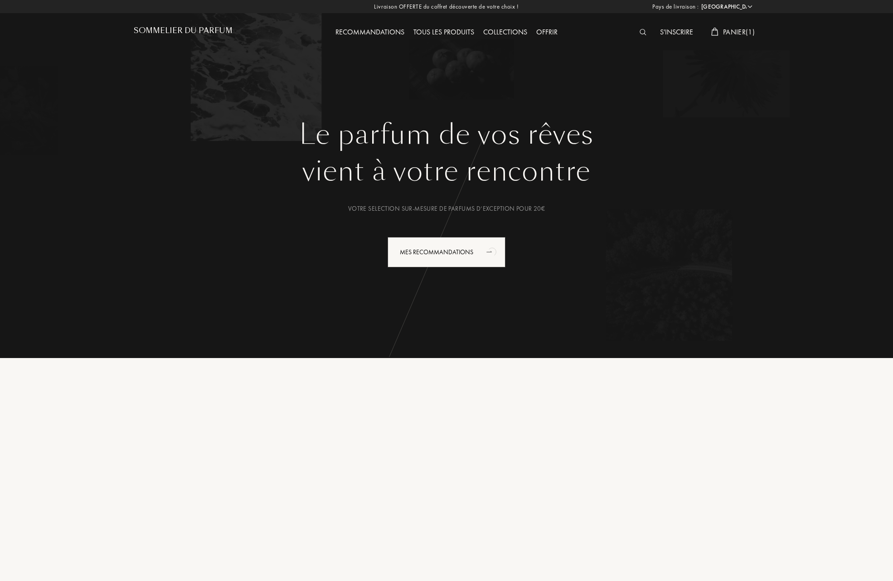
select select "FR"
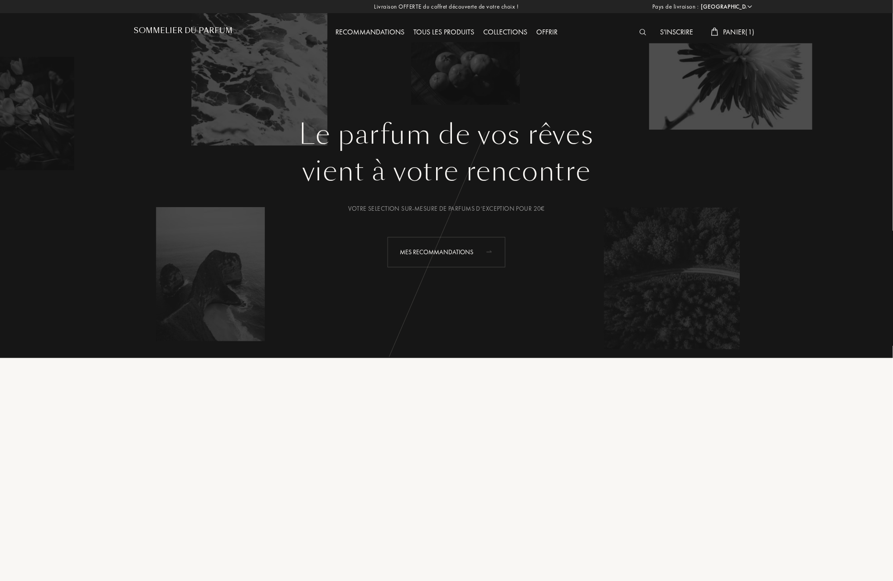
click at [438, 247] on div "Mes Recommandations" at bounding box center [446, 252] width 118 height 30
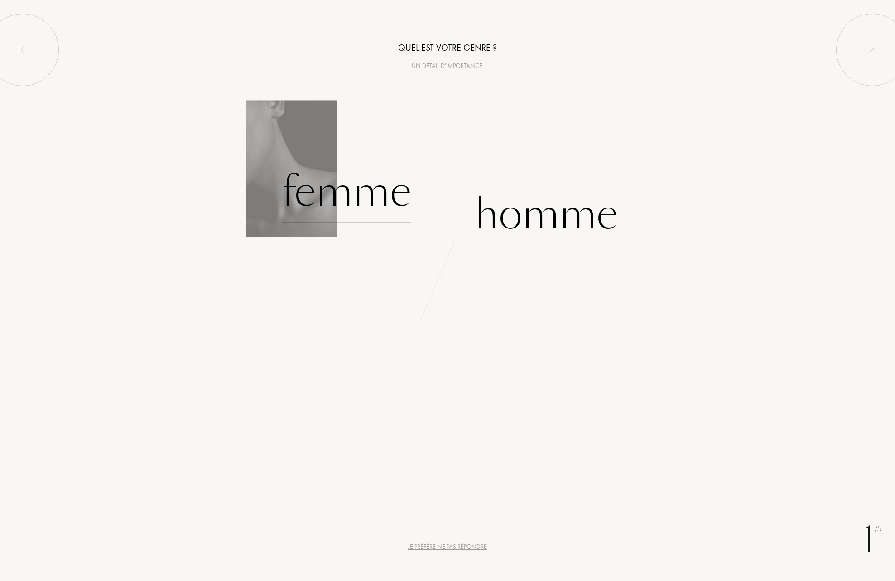
click at [365, 195] on div "Femme" at bounding box center [347, 191] width 130 height 61
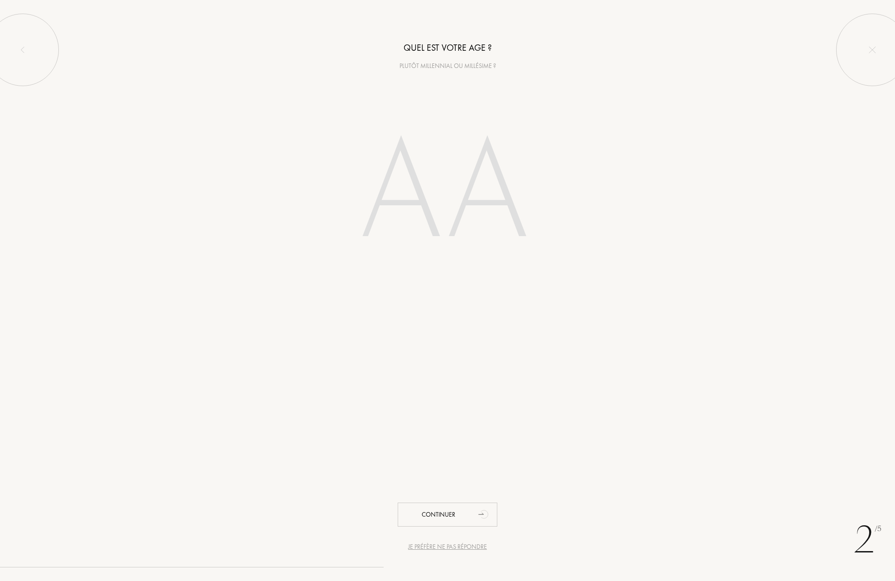
click at [400, 206] on input "number" at bounding box center [447, 193] width 258 height 183
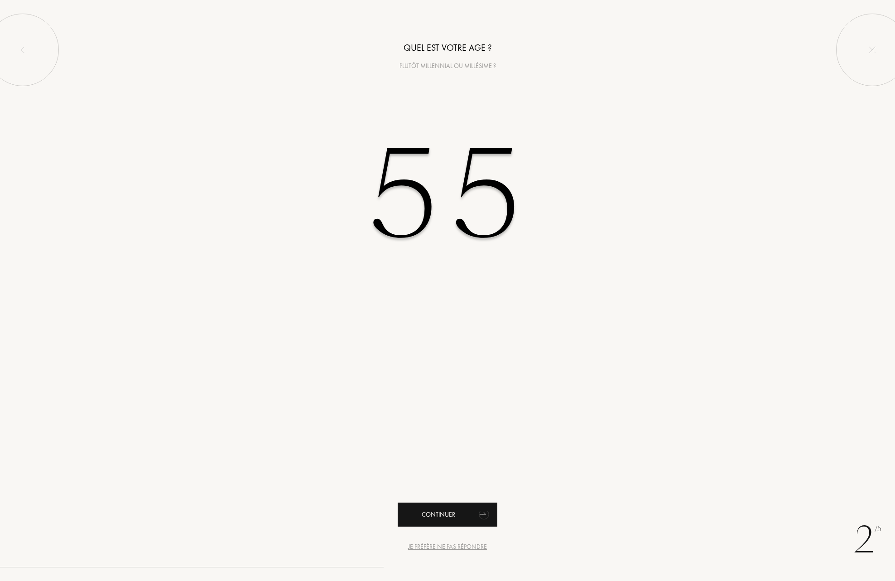
type input "55"
click at [439, 519] on div "Continuer" at bounding box center [448, 514] width 100 height 24
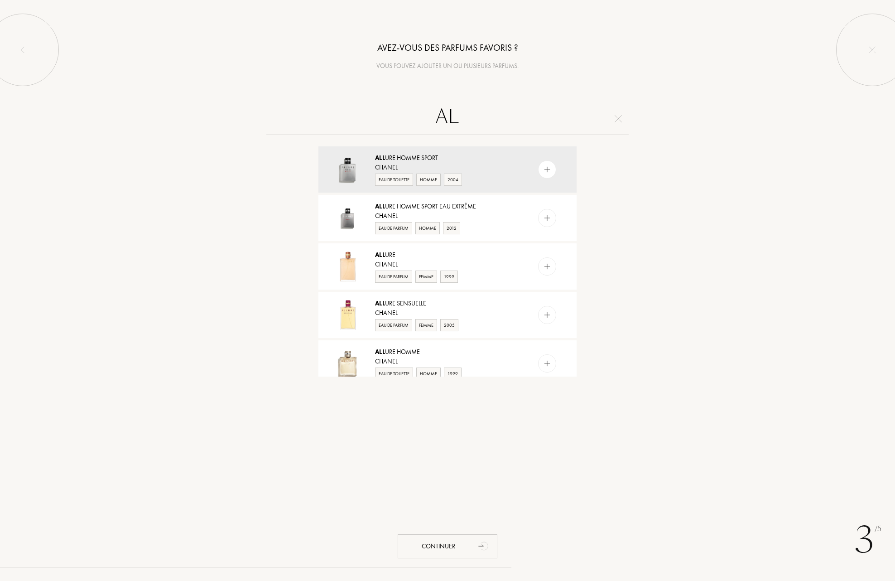
type input "A"
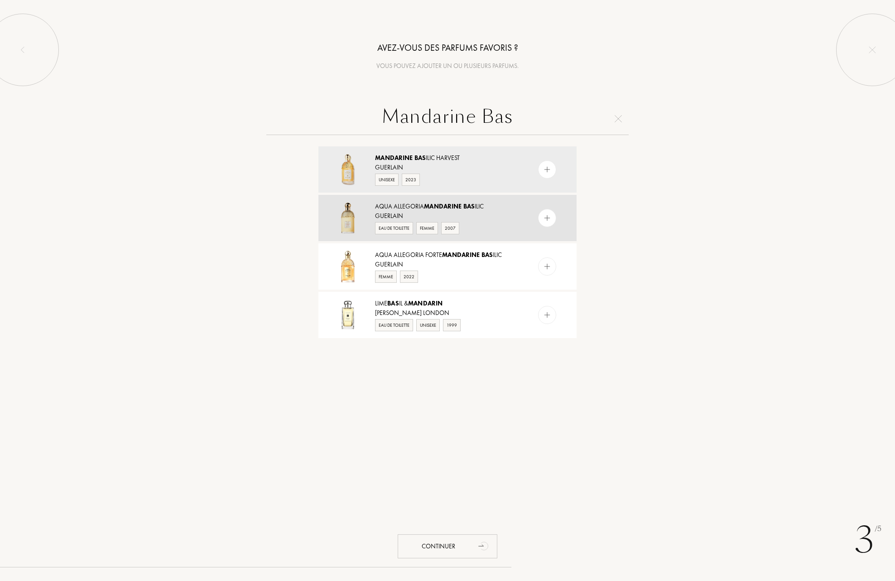
type input "Mandarine Bas"
click at [408, 205] on div "Aqua Allegoria Mandarine Bas ilic" at bounding box center [447, 207] width 144 height 10
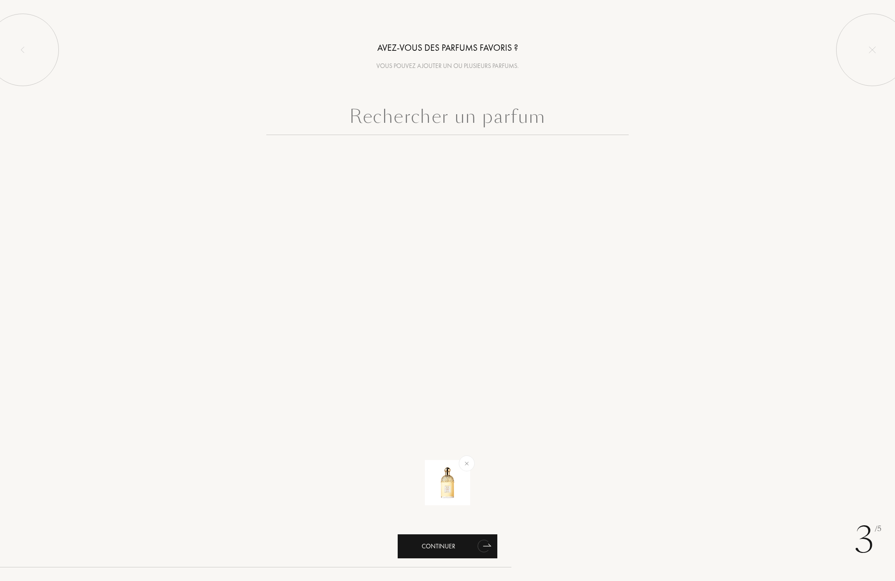
click at [439, 546] on div "Continuer" at bounding box center [448, 546] width 100 height 24
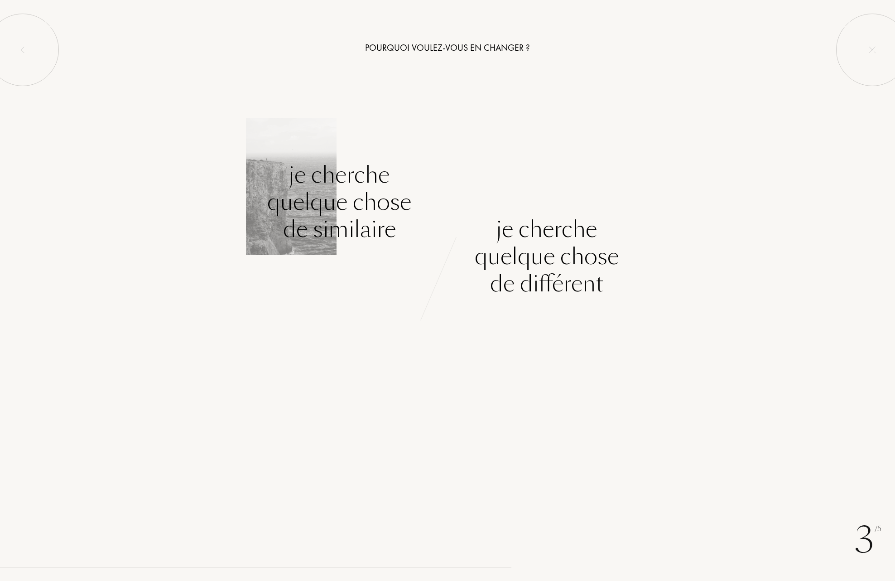
click at [352, 210] on div "Je cherche quelque chose de similaire" at bounding box center [339, 202] width 144 height 82
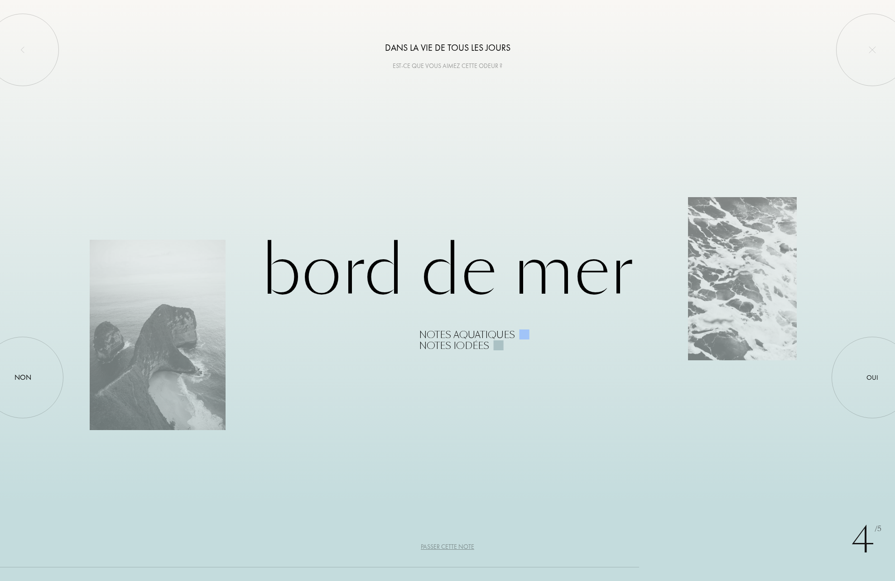
click at [441, 545] on div "Passer cette note" at bounding box center [447, 547] width 53 height 10
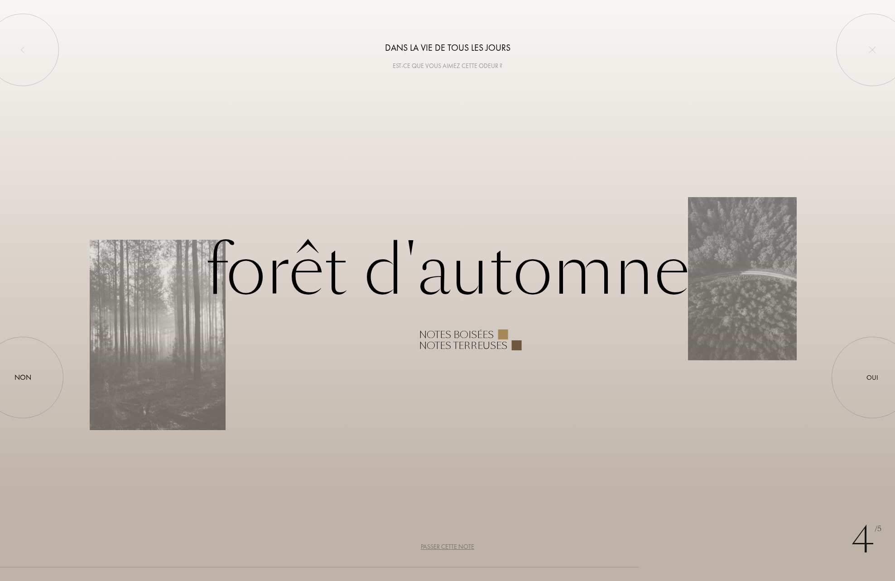
click at [441, 545] on div "Passer cette note" at bounding box center [447, 547] width 53 height 10
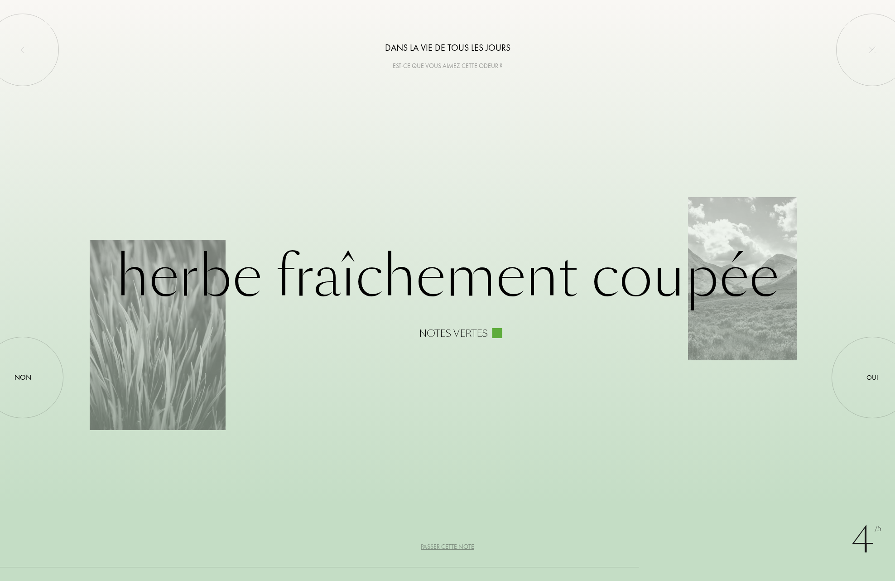
click at [441, 545] on div "Passer cette note" at bounding box center [447, 547] width 53 height 10
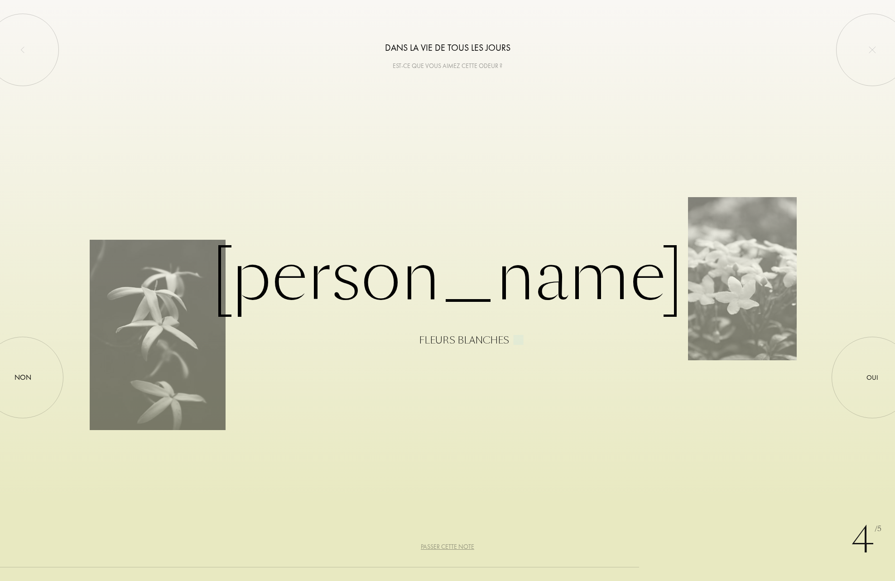
click at [441, 545] on div "Passer cette note" at bounding box center [447, 547] width 53 height 10
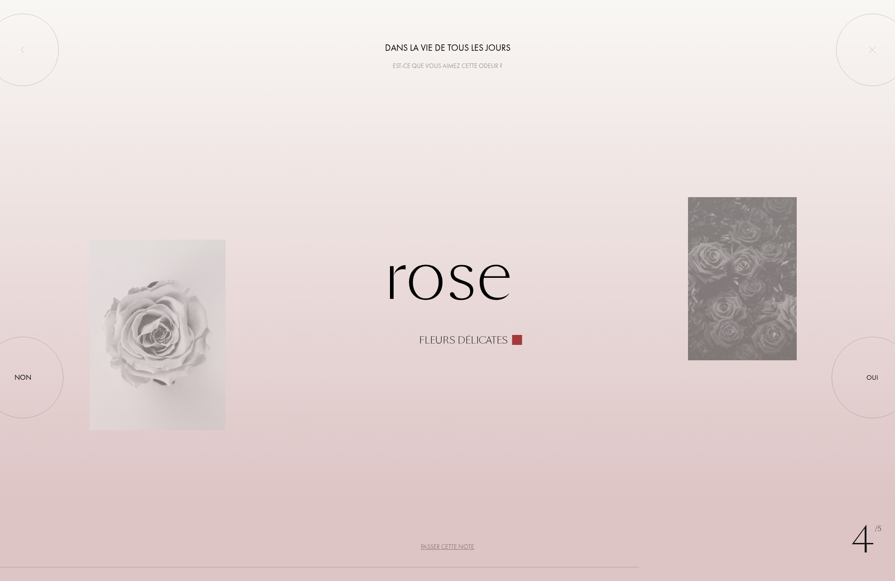
click at [441, 545] on div "Passer cette note" at bounding box center [447, 547] width 53 height 10
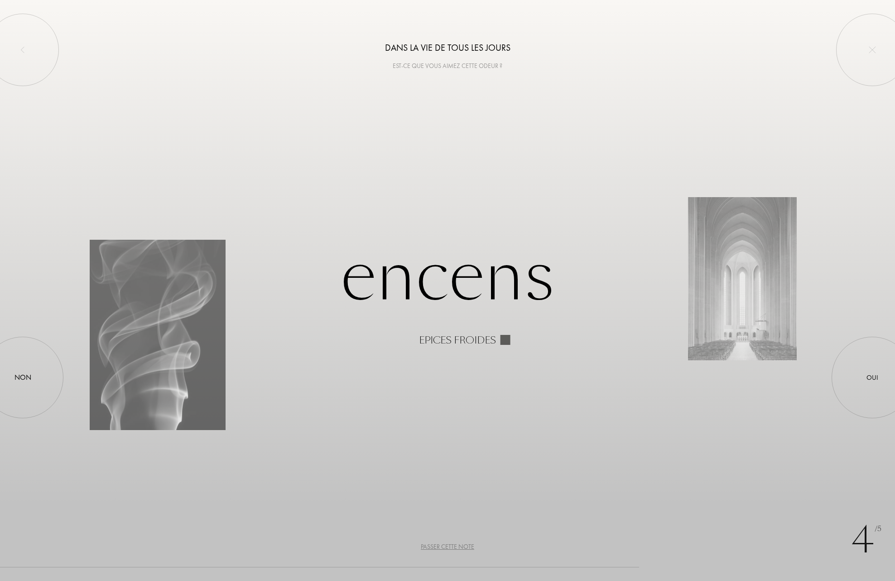
click at [441, 545] on div "Passer cette note" at bounding box center [447, 547] width 53 height 10
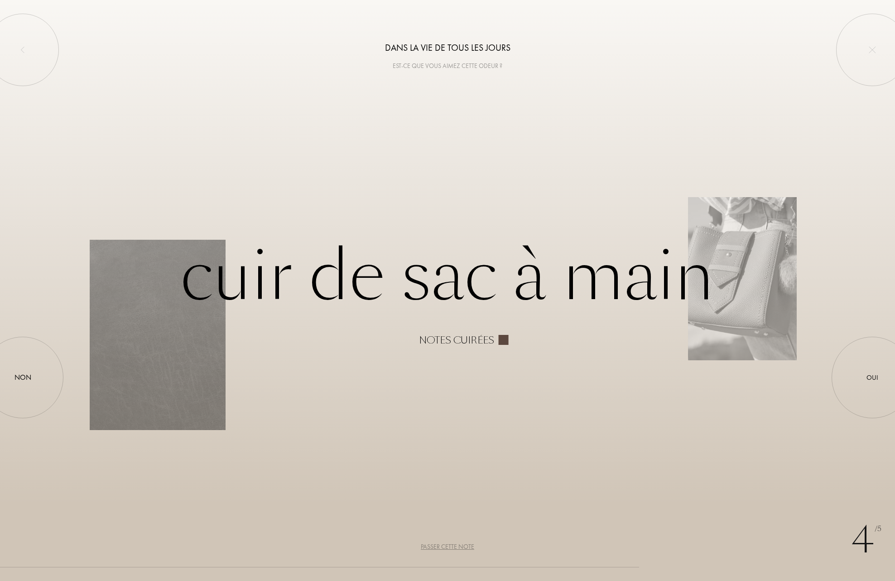
click at [441, 545] on div "Passer cette note" at bounding box center [447, 547] width 53 height 10
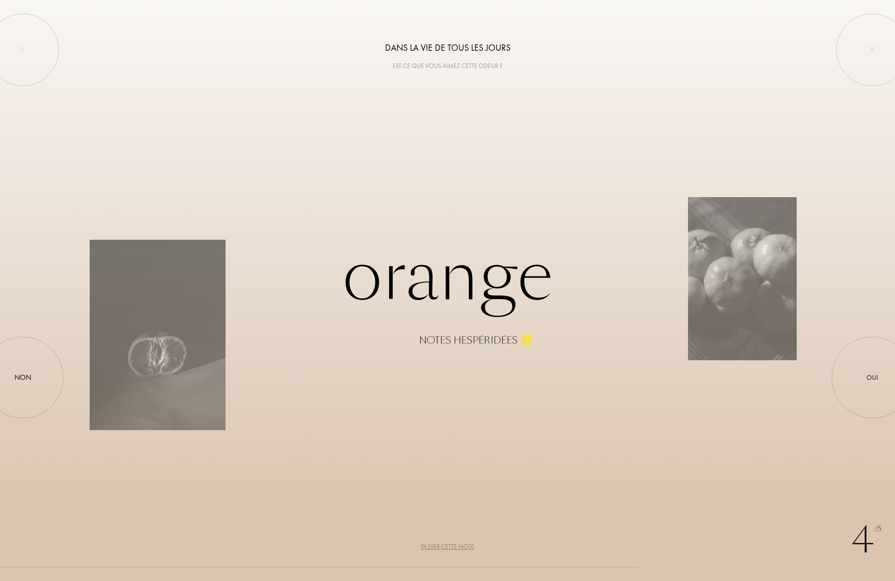
click at [441, 545] on div "Passer cette note" at bounding box center [447, 547] width 53 height 10
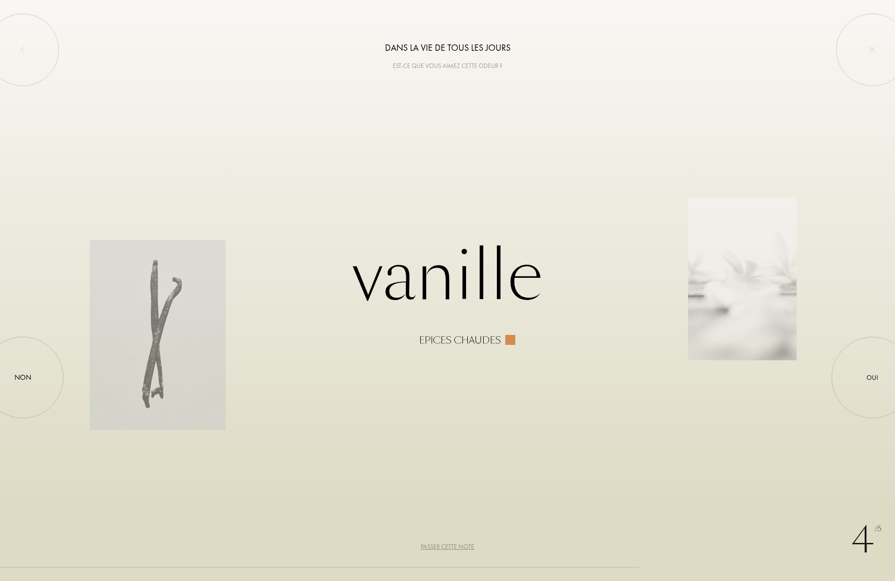
click at [452, 544] on div "Passer cette note" at bounding box center [447, 547] width 53 height 10
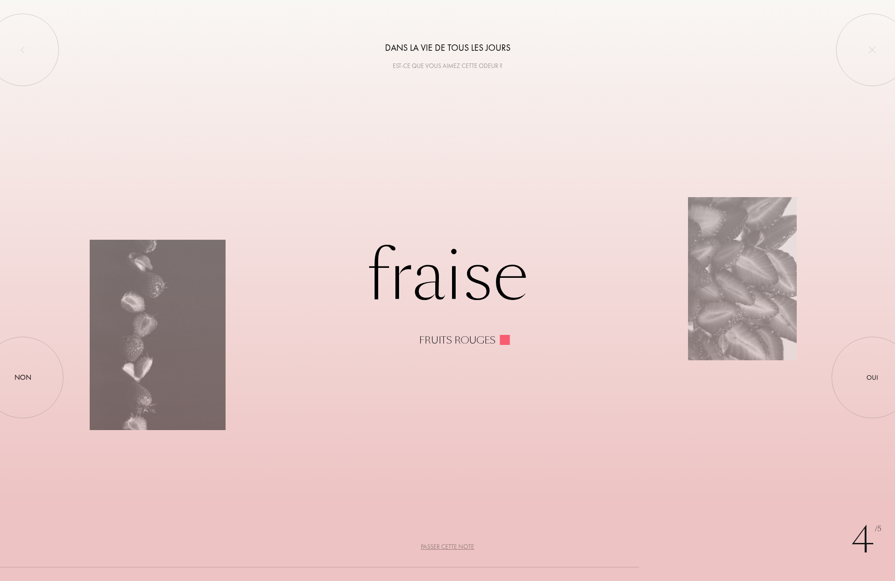
click at [452, 544] on div "Passer cette note" at bounding box center [447, 547] width 53 height 10
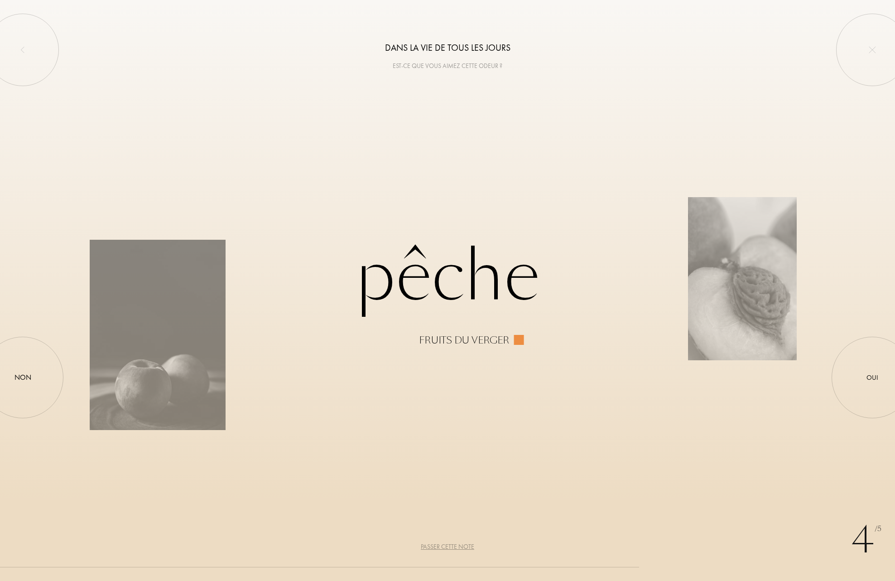
click at [452, 544] on div "Passer cette note" at bounding box center [447, 547] width 53 height 10
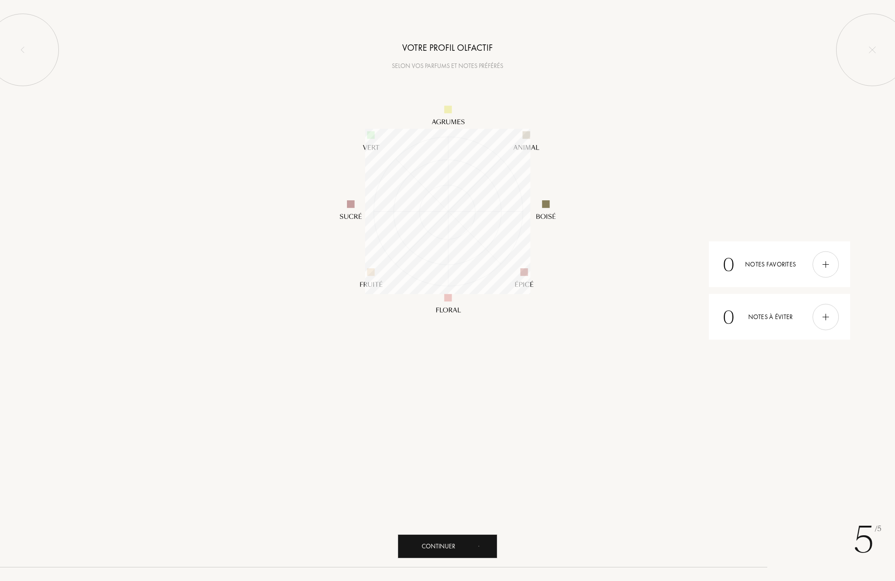
scroll to position [165, 165]
click at [446, 542] on div "Continuer" at bounding box center [448, 546] width 100 height 24
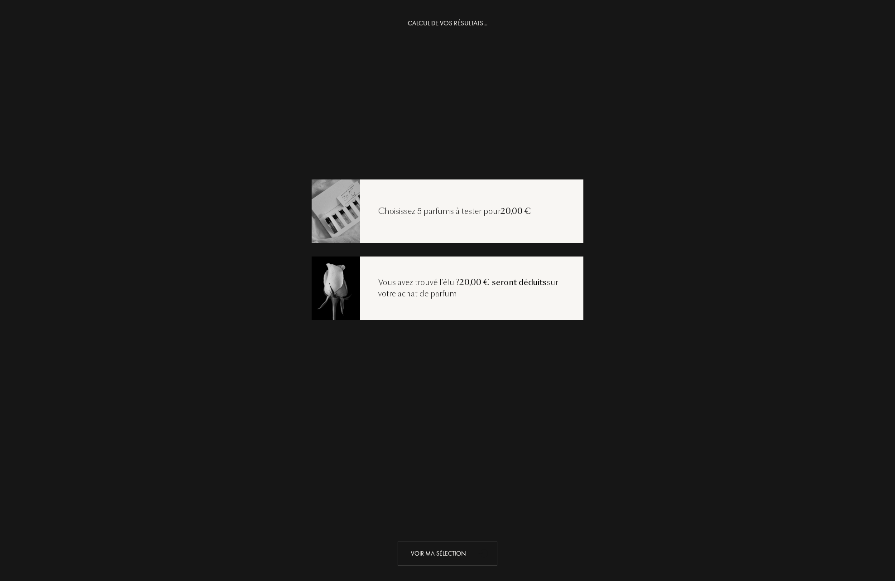
drag, startPoint x: 446, startPoint y: 542, endPoint x: 443, endPoint y: 555, distance: 13.4
click at [443, 555] on div "Voir ma sélection" at bounding box center [448, 553] width 100 height 24
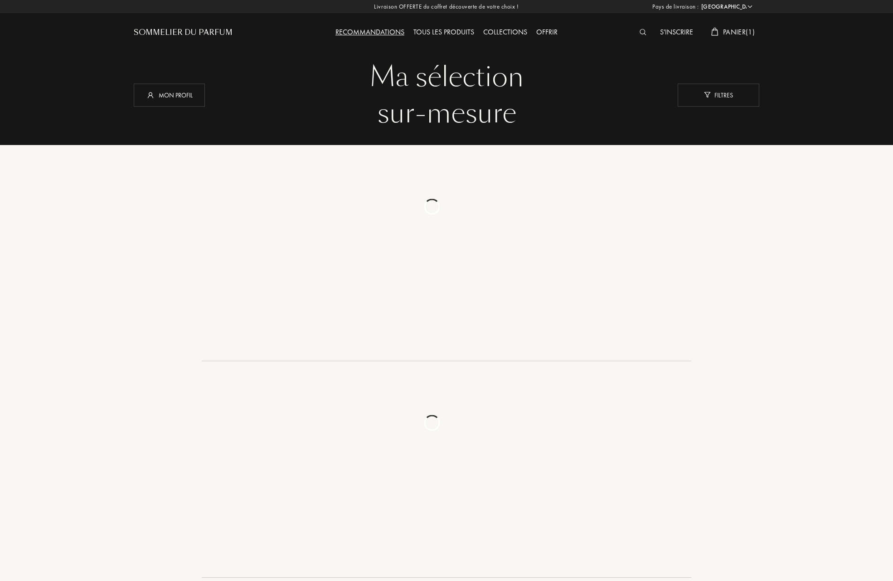
select select "FR"
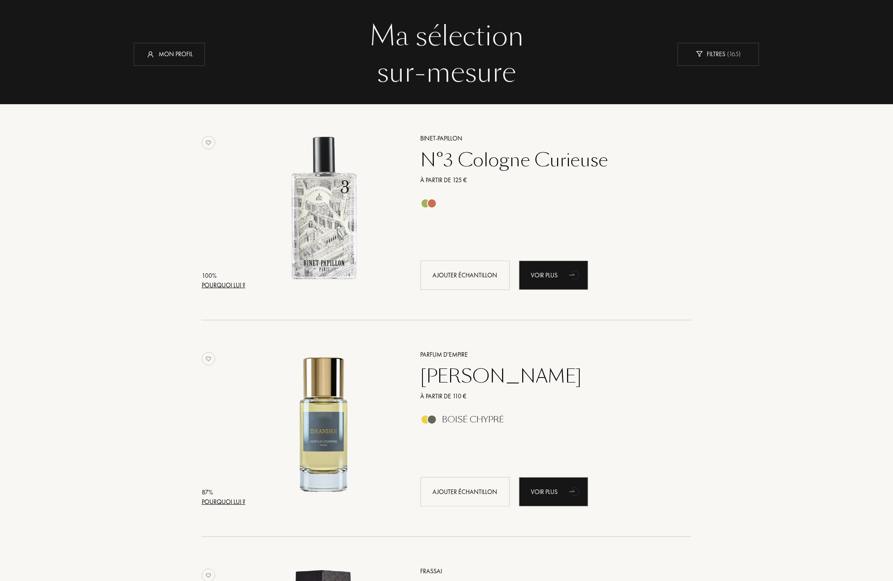
scroll to position [121, 0]
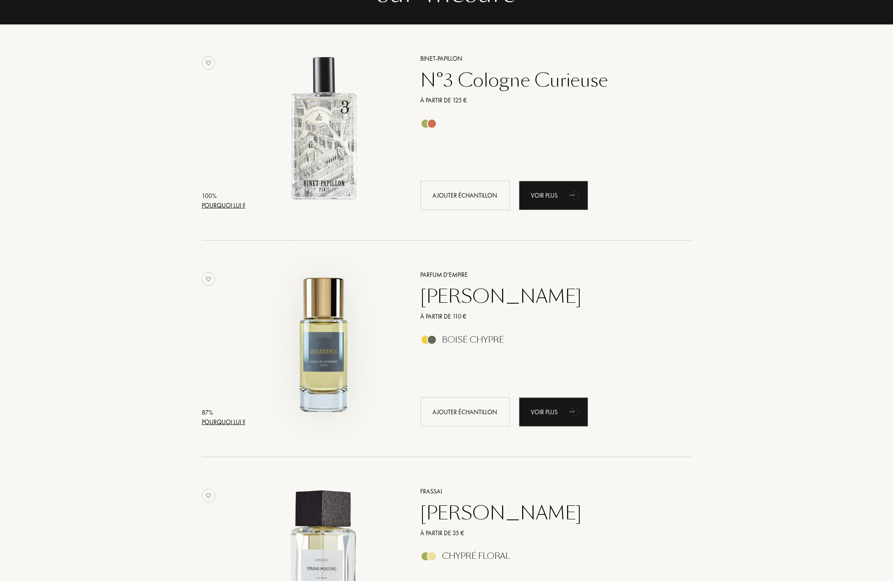
click at [325, 350] on img at bounding box center [323, 344] width 151 height 151
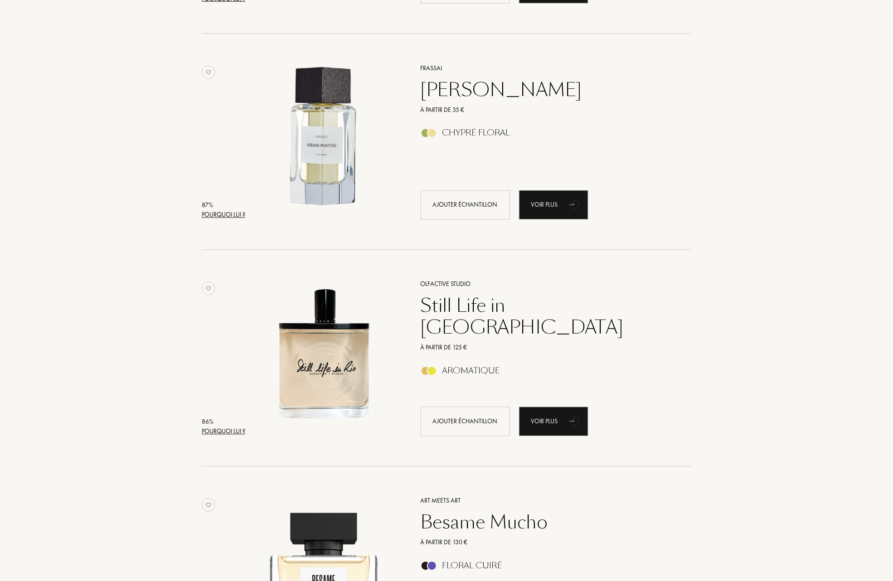
scroll to position [362, 0]
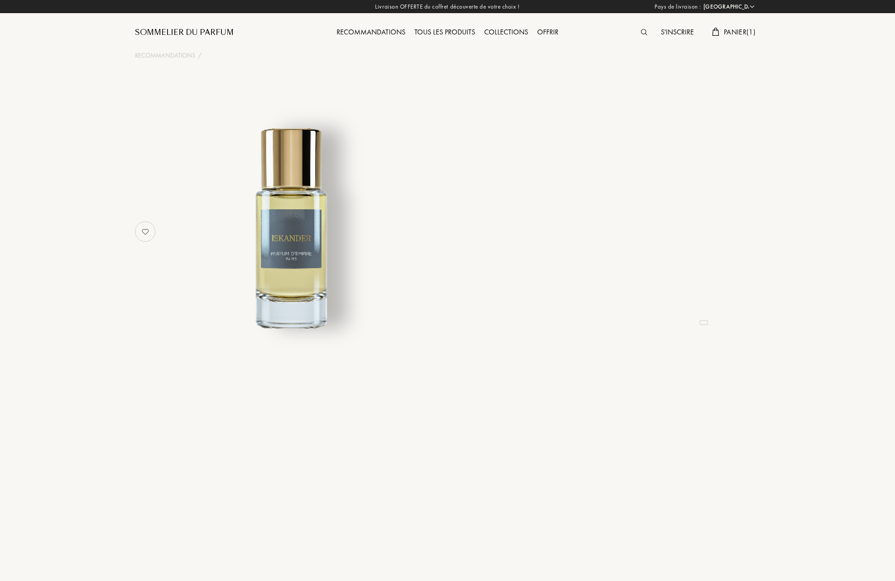
select select "FR"
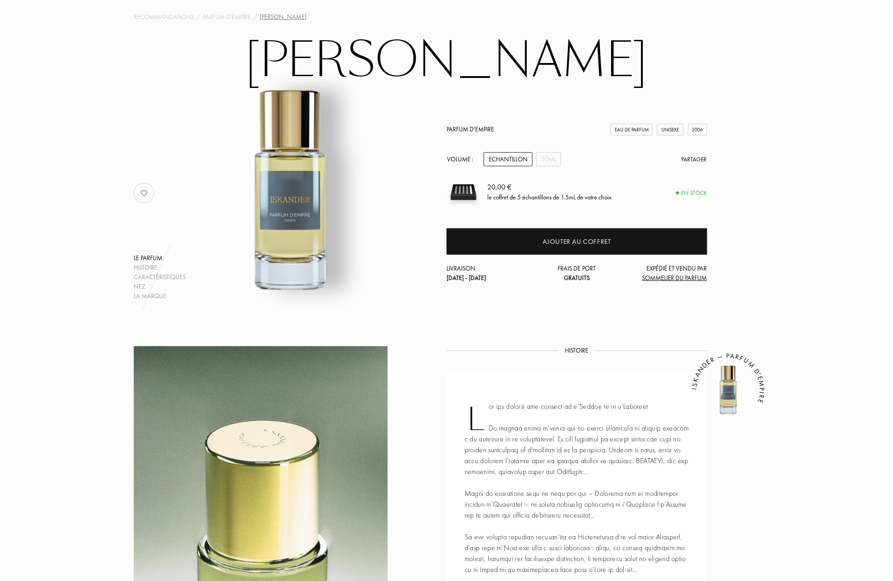
scroll to position [60, 0]
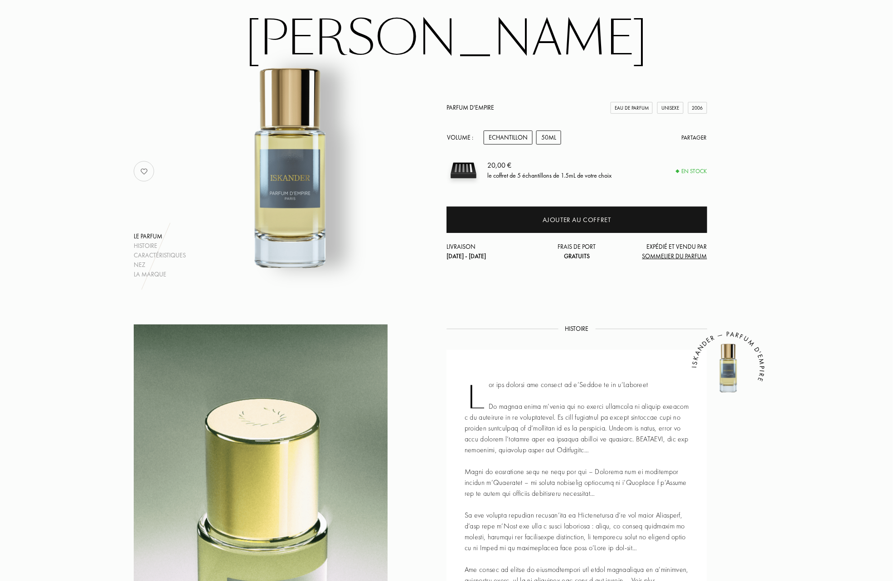
click at [555, 136] on div "50mL" at bounding box center [548, 137] width 25 height 14
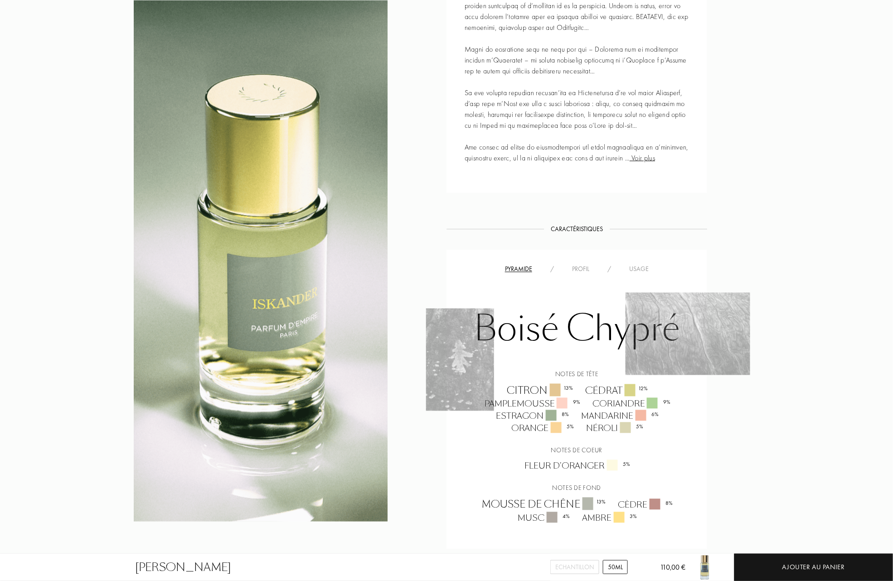
scroll to position [483, 0]
click at [643, 267] on div "Usage" at bounding box center [639, 269] width 38 height 10
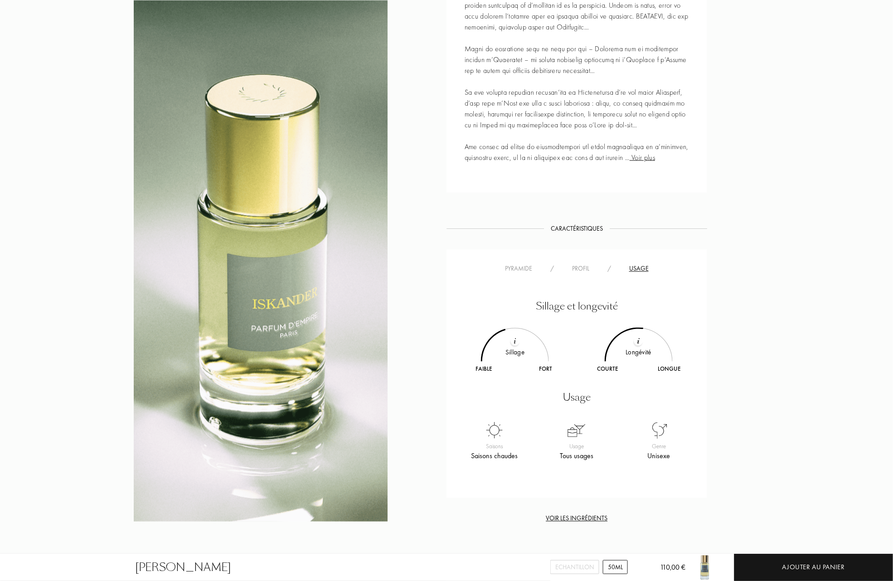
click at [524, 268] on div "Pyramide" at bounding box center [518, 269] width 45 height 10
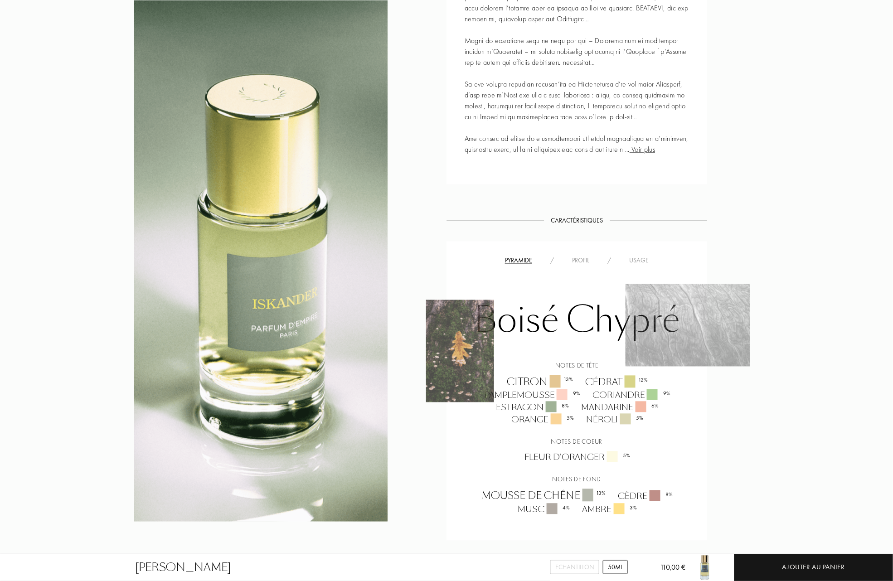
scroll to position [423, 0]
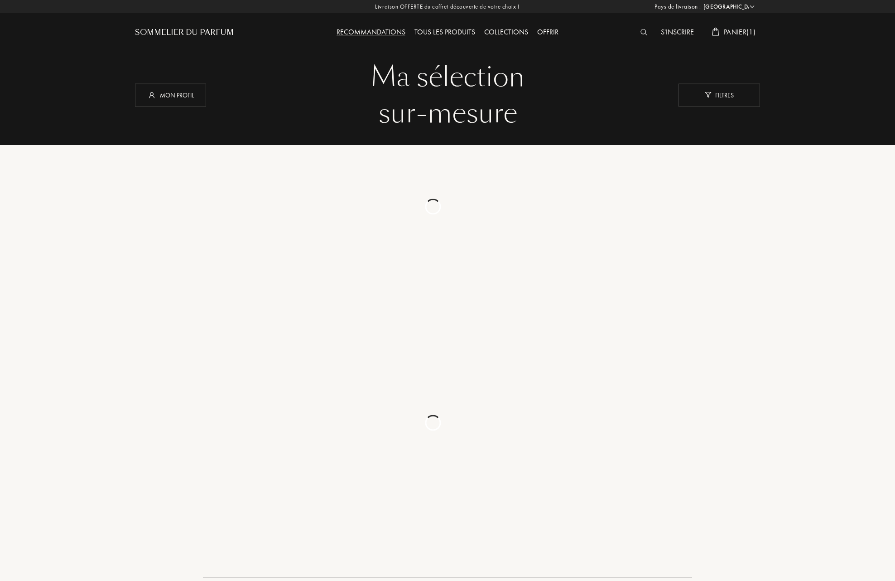
select select "FR"
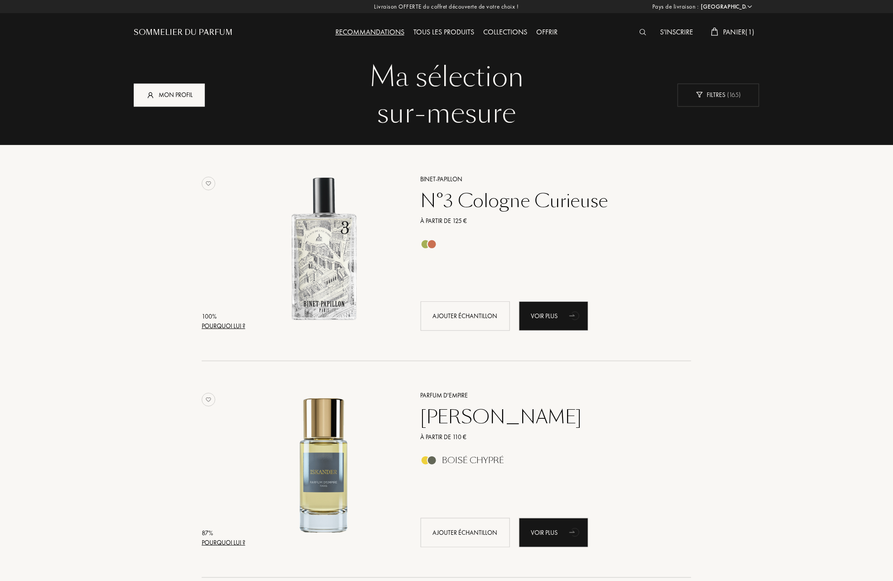
click at [186, 95] on div "Mon profil" at bounding box center [169, 94] width 71 height 23
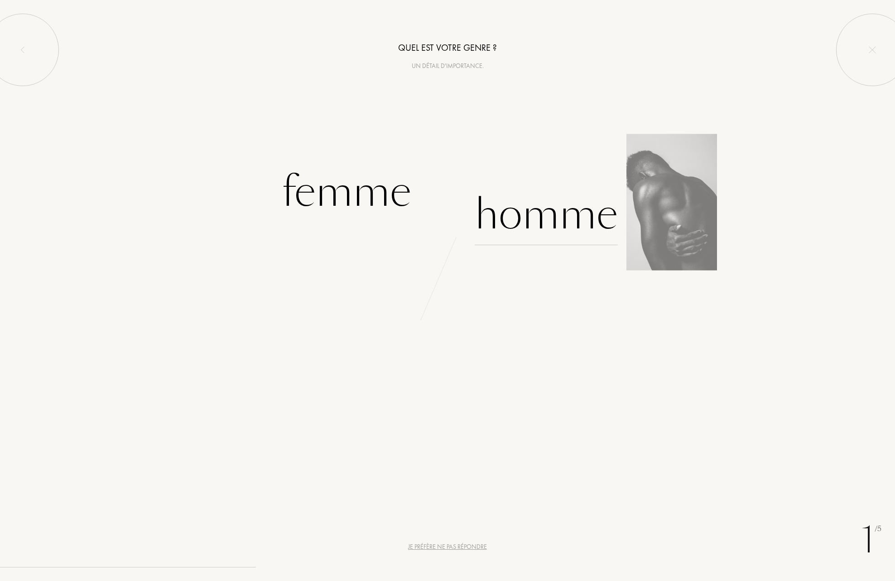
click at [548, 220] on div "Homme" at bounding box center [546, 214] width 143 height 61
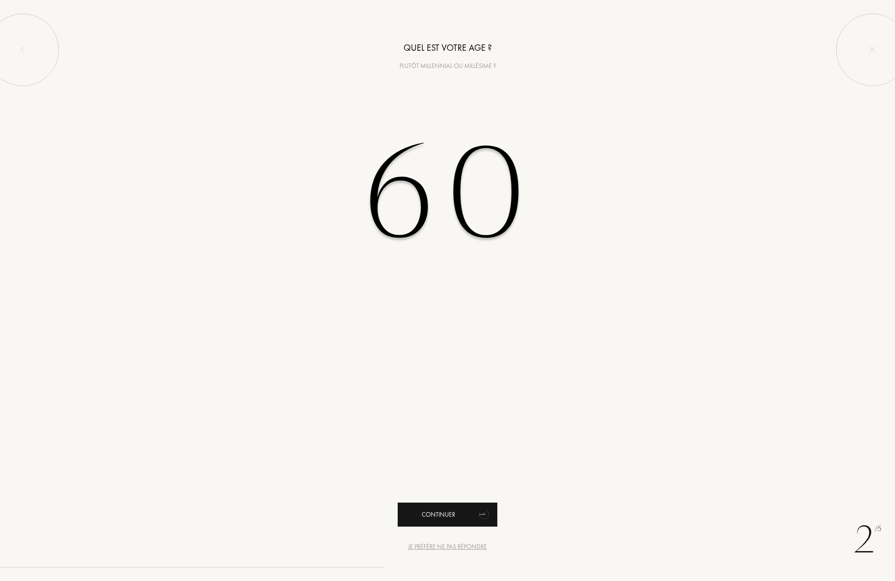
type input "60"
click at [446, 508] on div "Continuer" at bounding box center [448, 514] width 100 height 24
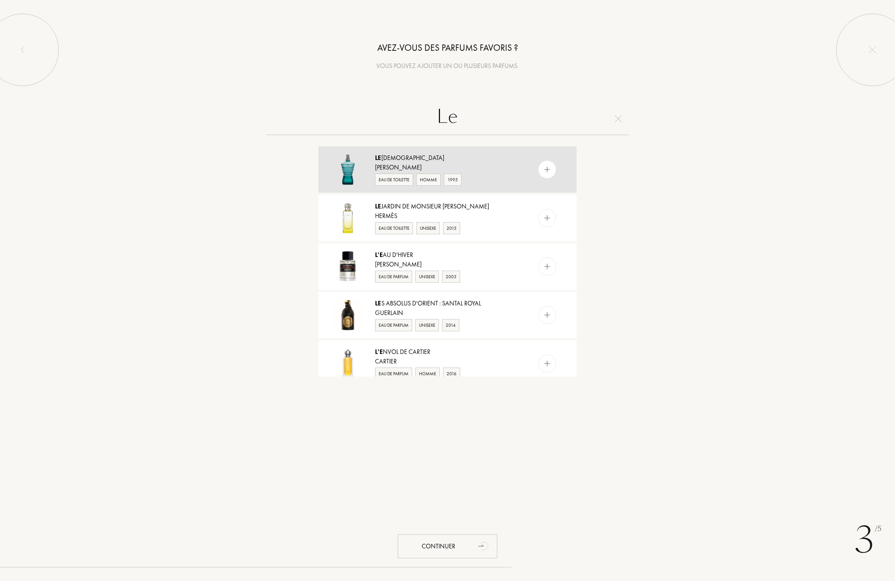
type input "Le"
click at [387, 163] on div "Jean Paul Gaultier" at bounding box center [447, 168] width 144 height 10
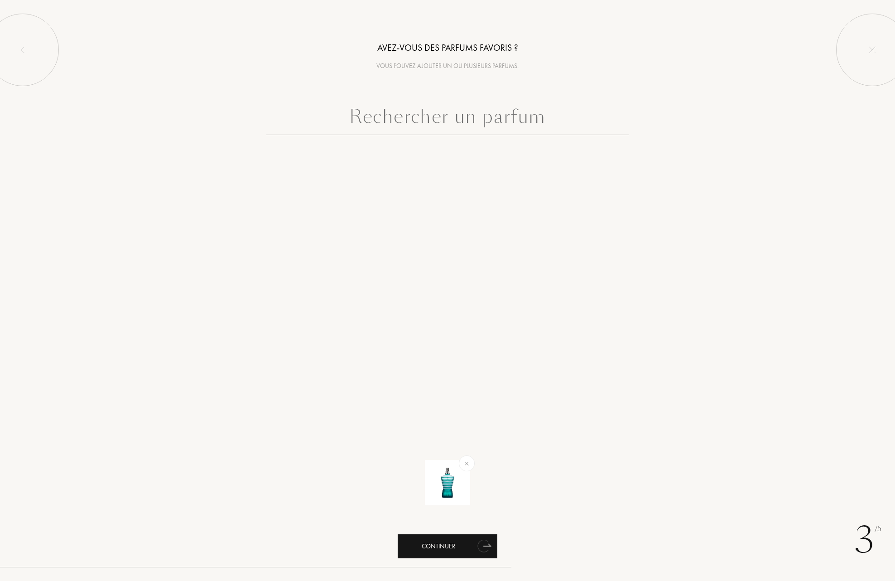
click at [434, 542] on div "Continuer" at bounding box center [448, 546] width 100 height 24
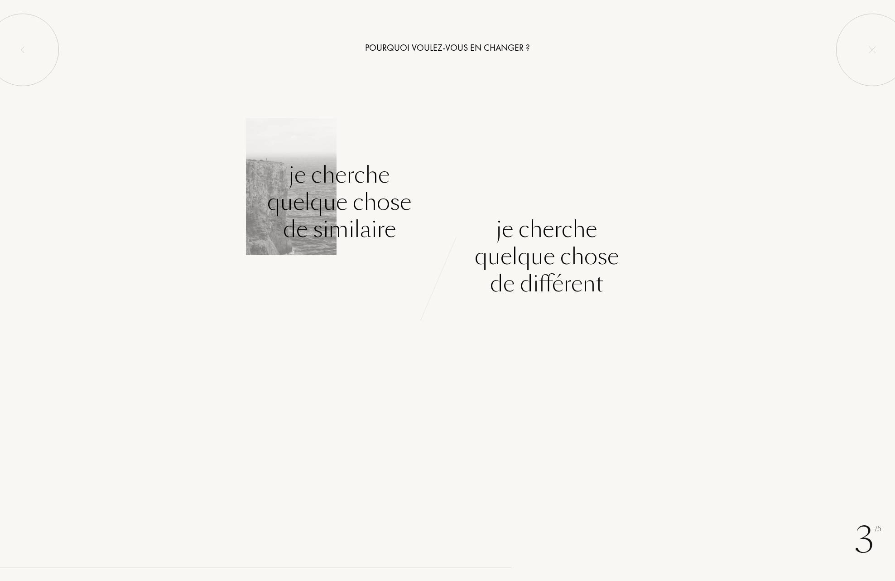
click at [340, 194] on div "Je cherche quelque chose de similaire" at bounding box center [339, 202] width 144 height 82
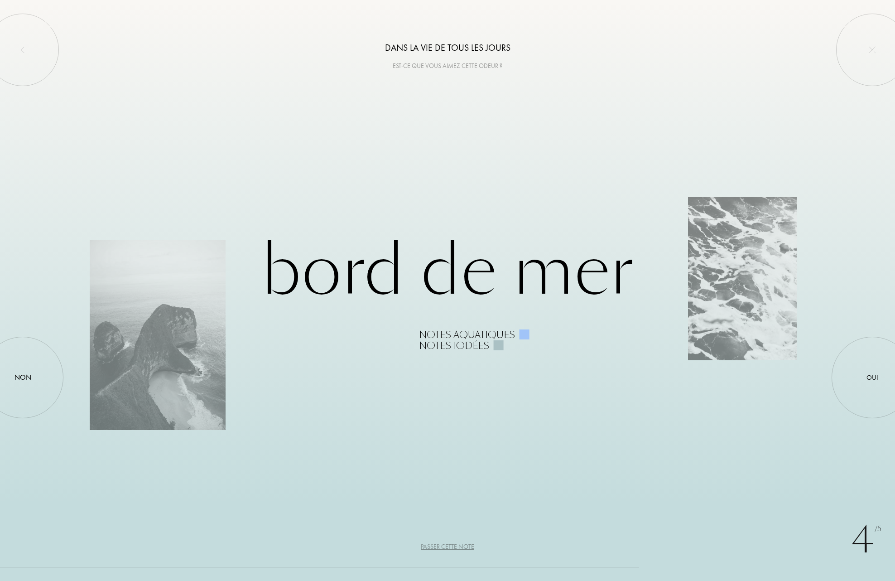
click at [444, 545] on div "Passer cette note" at bounding box center [447, 547] width 53 height 10
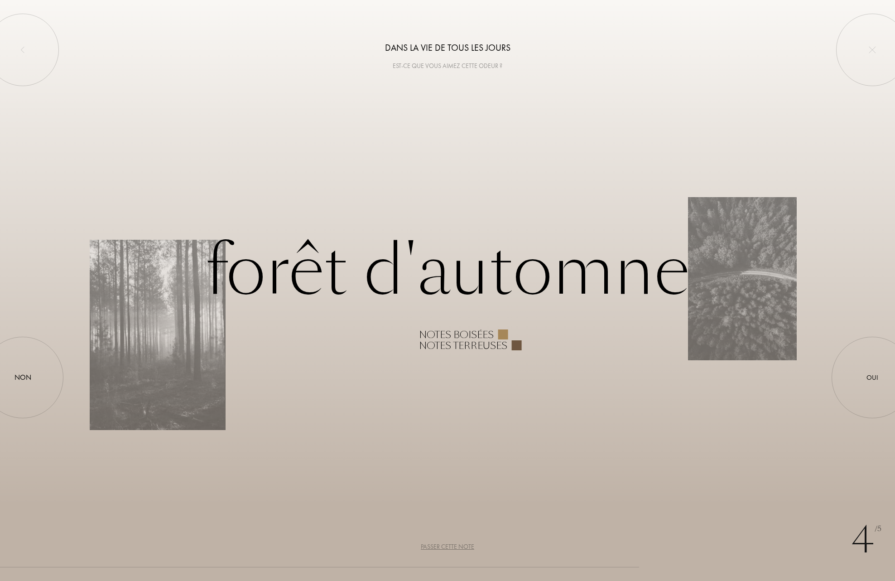
click at [444, 545] on div "Passer cette note" at bounding box center [447, 547] width 53 height 10
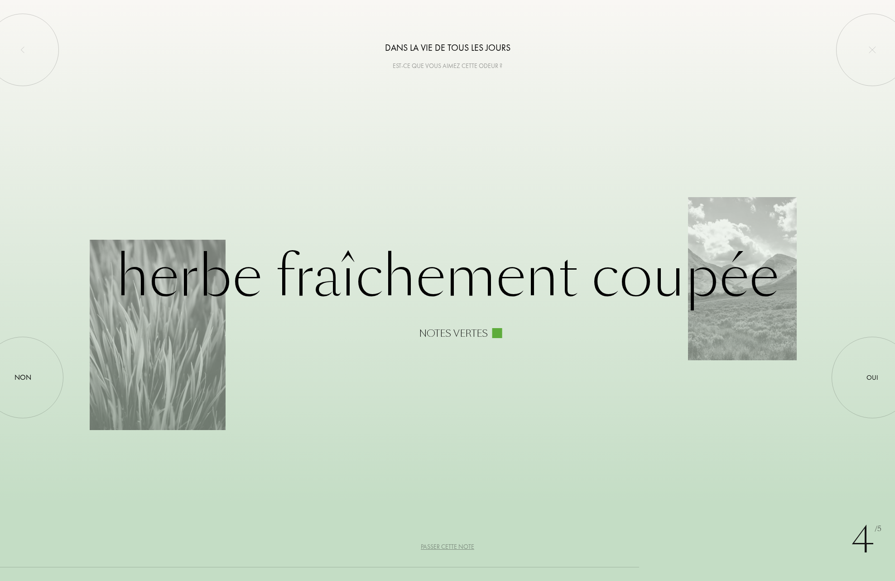
click at [444, 545] on div "Passer cette note" at bounding box center [447, 547] width 53 height 10
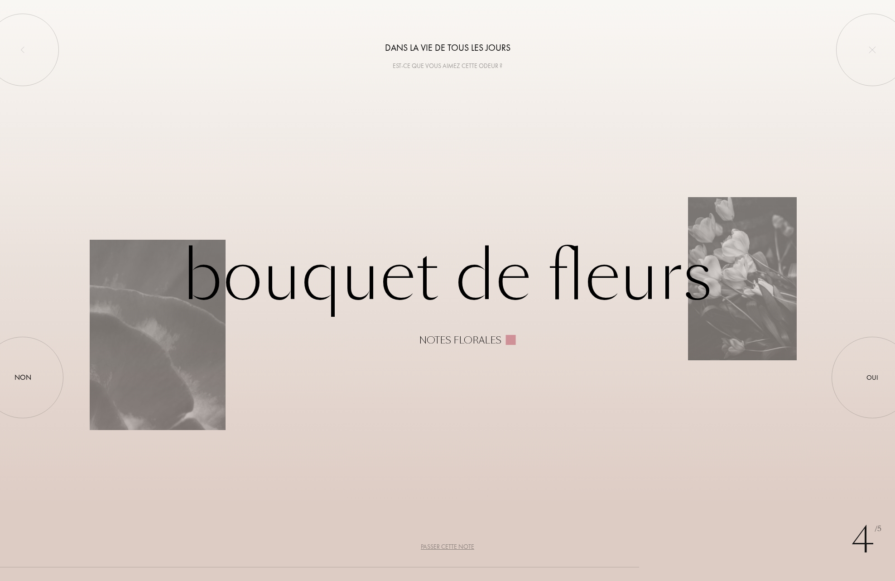
click at [444, 545] on div "Passer cette note" at bounding box center [447, 547] width 53 height 10
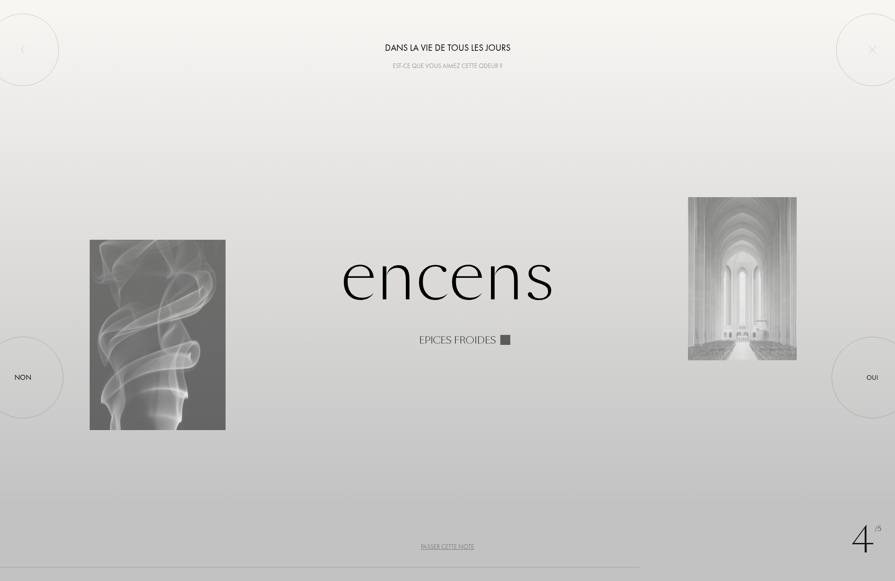
click at [444, 545] on div "Passer cette note" at bounding box center [447, 547] width 53 height 10
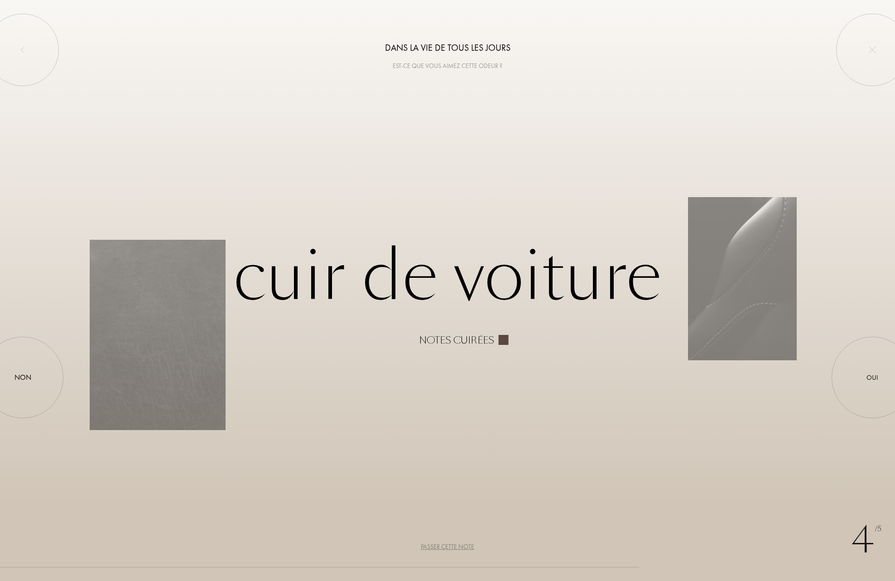
click at [444, 545] on div "Passer cette note" at bounding box center [447, 547] width 53 height 10
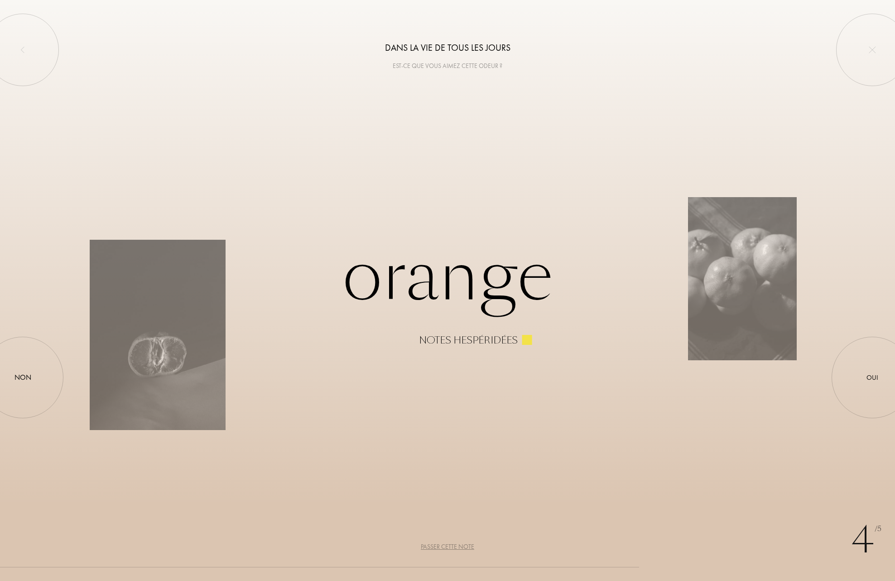
click at [444, 545] on div "Passer cette note" at bounding box center [447, 547] width 53 height 10
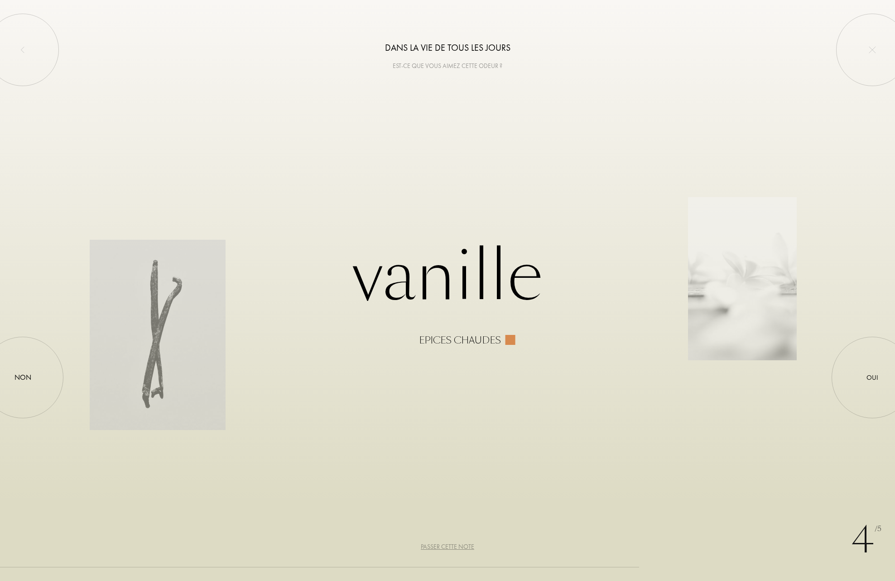
click at [444, 545] on div "Passer cette note" at bounding box center [447, 547] width 53 height 10
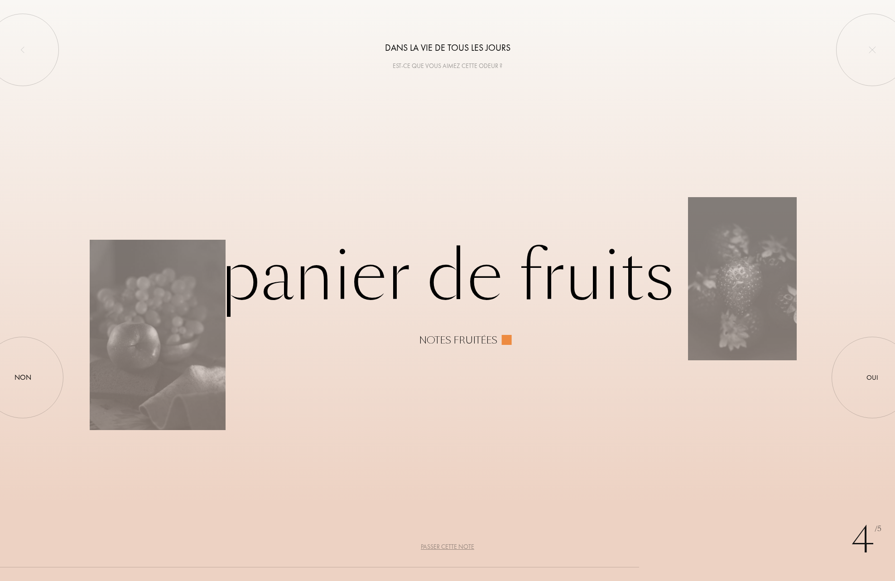
click at [444, 545] on div "Passer cette note" at bounding box center [447, 547] width 53 height 10
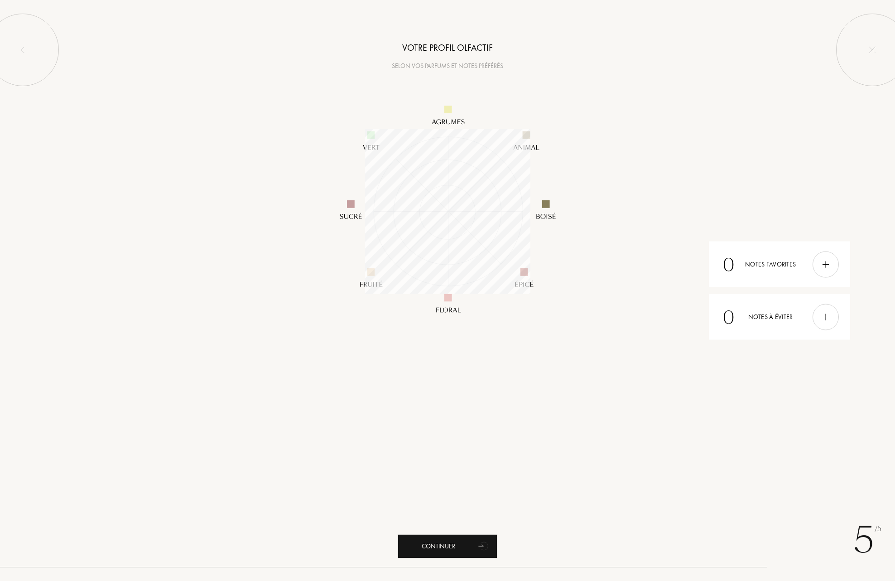
scroll to position [165, 165]
click at [444, 545] on div "Continuer" at bounding box center [448, 546] width 100 height 24
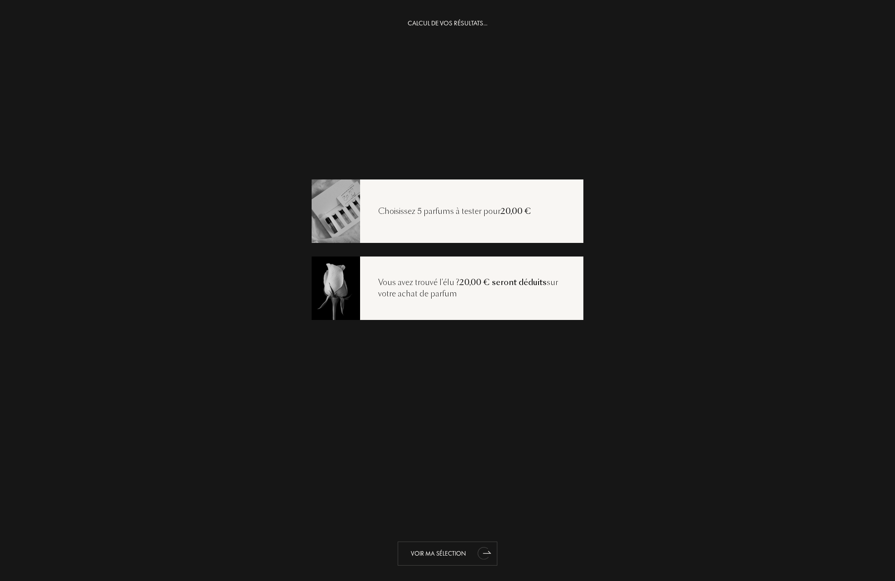
click at [434, 550] on div "Voir ma sélection" at bounding box center [448, 553] width 100 height 24
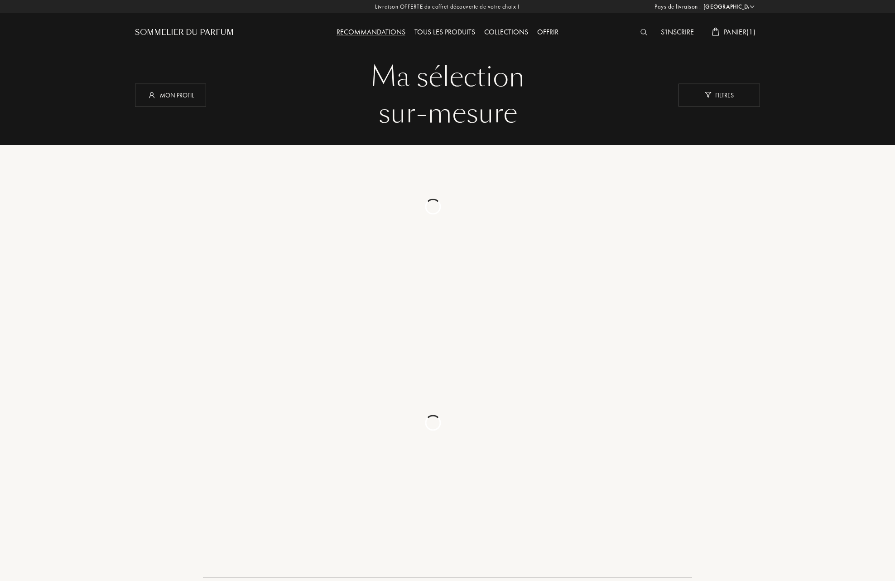
select select "FR"
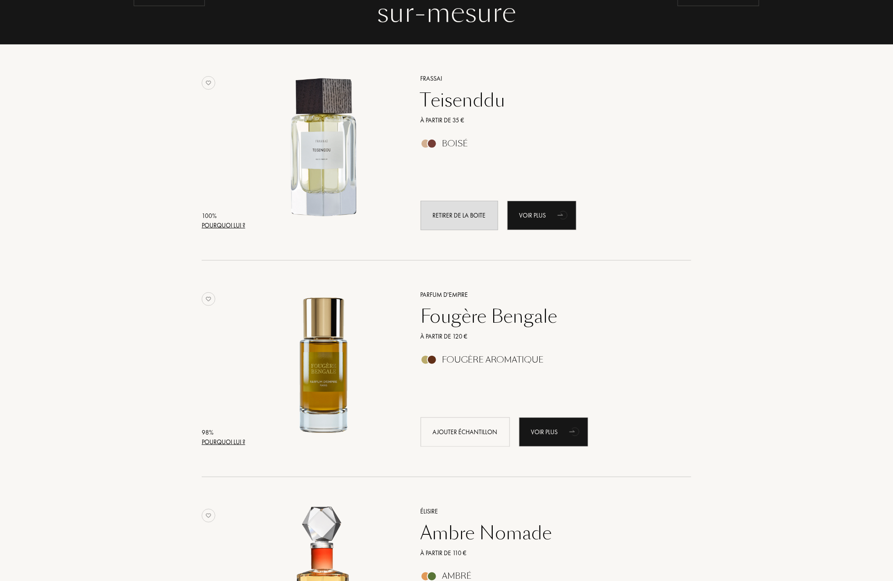
scroll to position [121, 0]
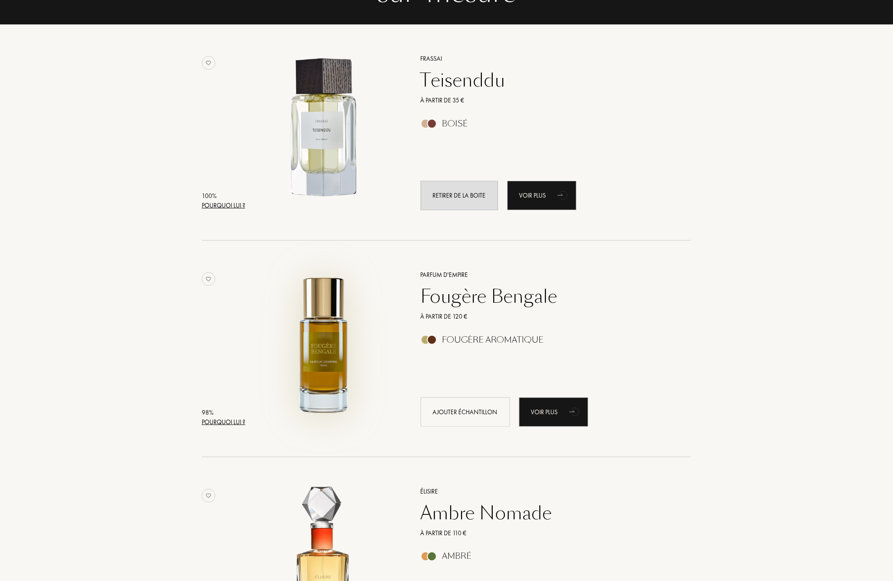
click at [325, 339] on img at bounding box center [323, 344] width 151 height 151
click at [338, 138] on img at bounding box center [323, 128] width 151 height 151
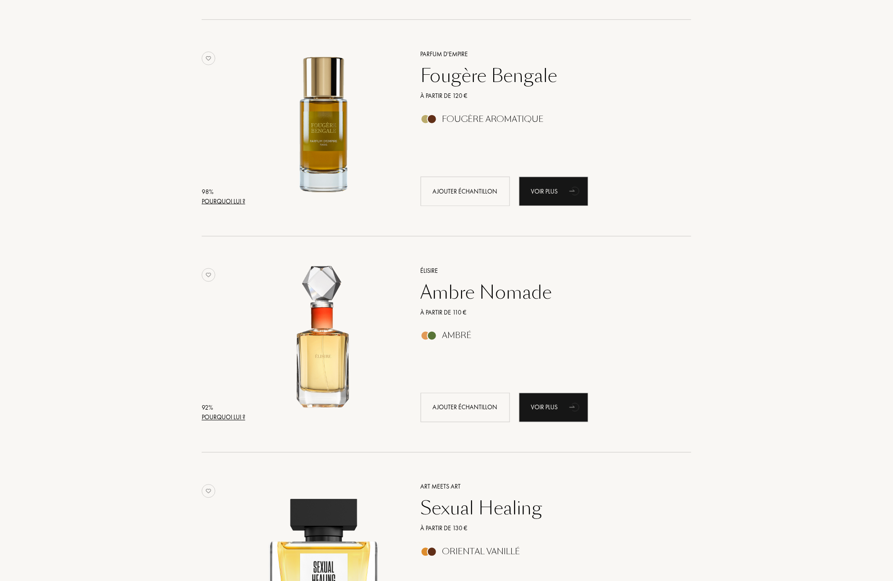
scroll to position [423, 0]
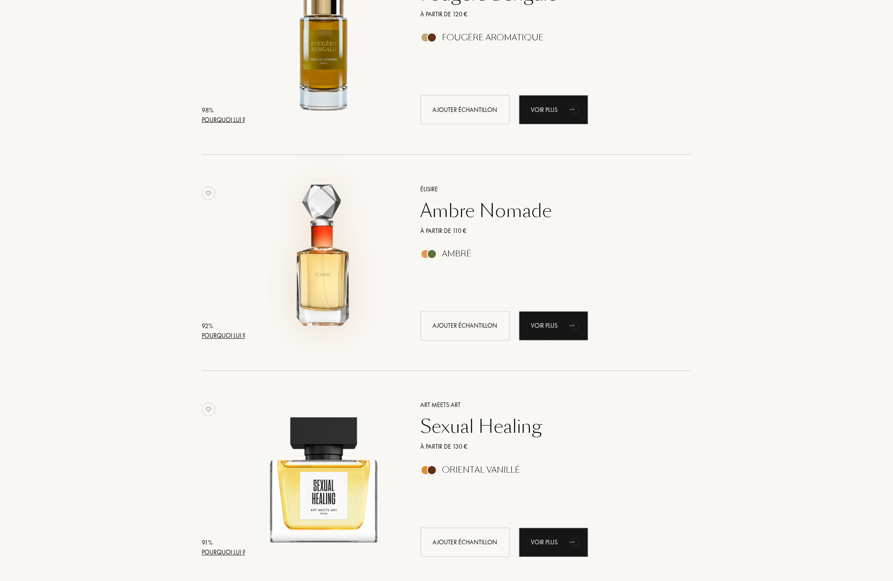
click at [332, 275] on img at bounding box center [323, 258] width 151 height 151
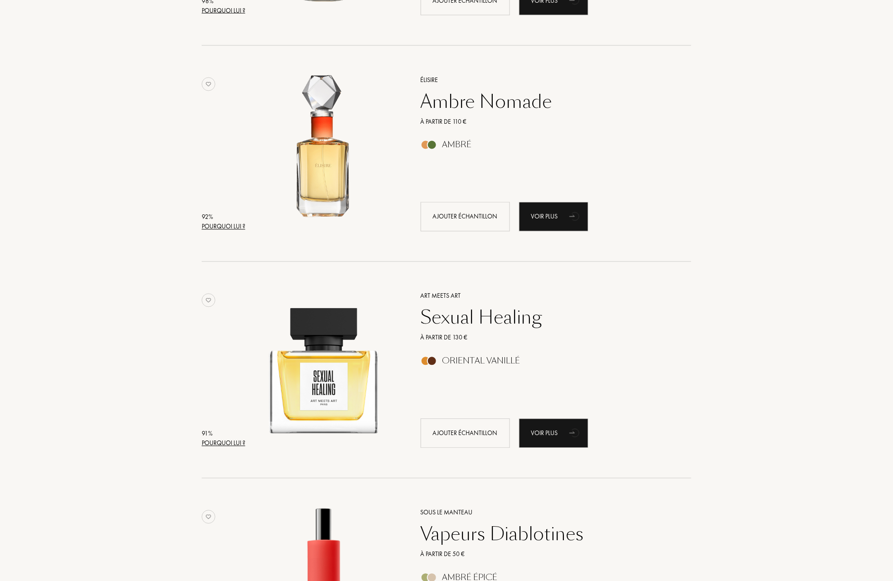
scroll to position [544, 0]
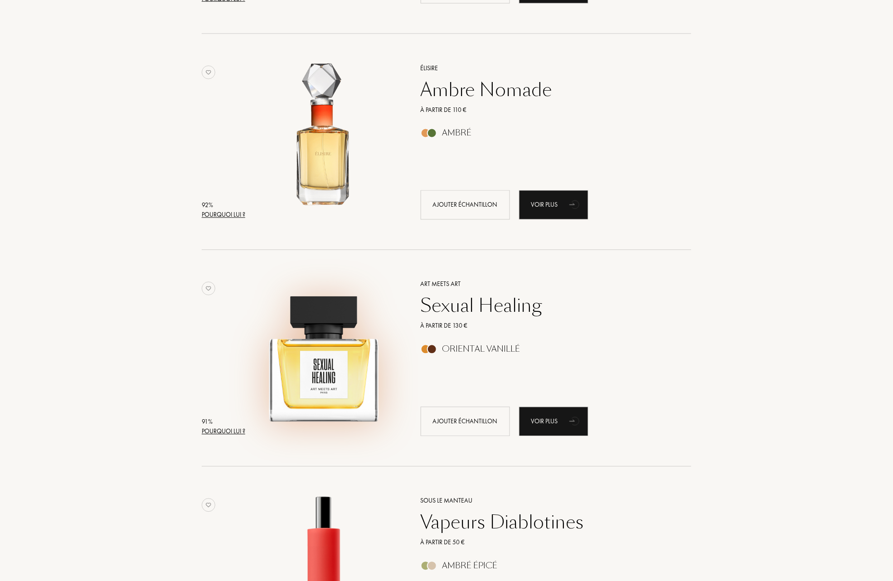
click at [313, 368] on img at bounding box center [323, 353] width 151 height 151
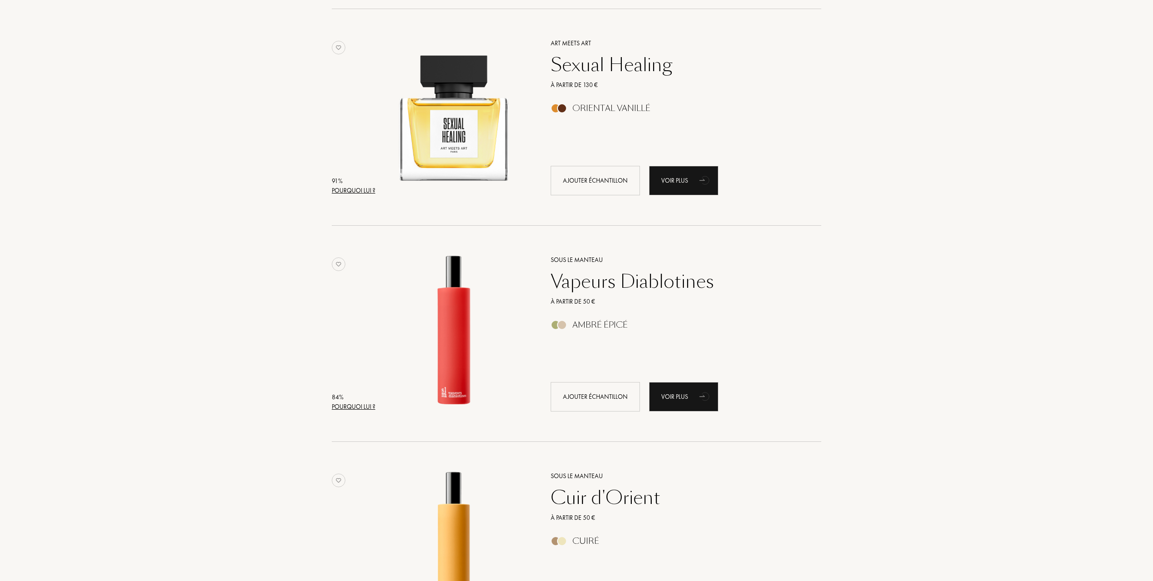
scroll to position [785, 0]
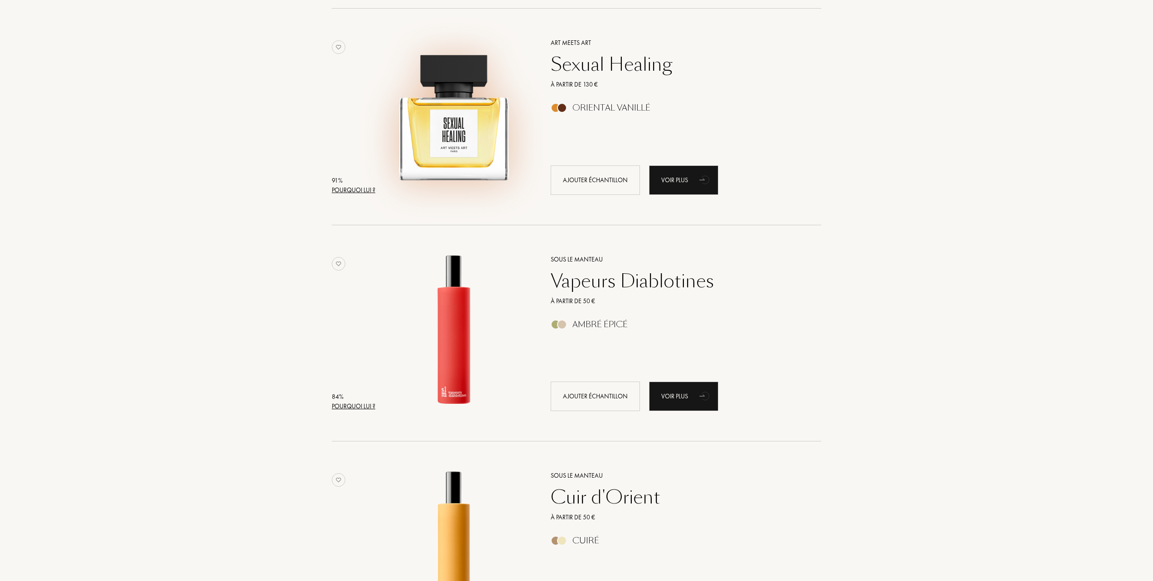
click at [463, 134] on img at bounding box center [453, 112] width 151 height 151
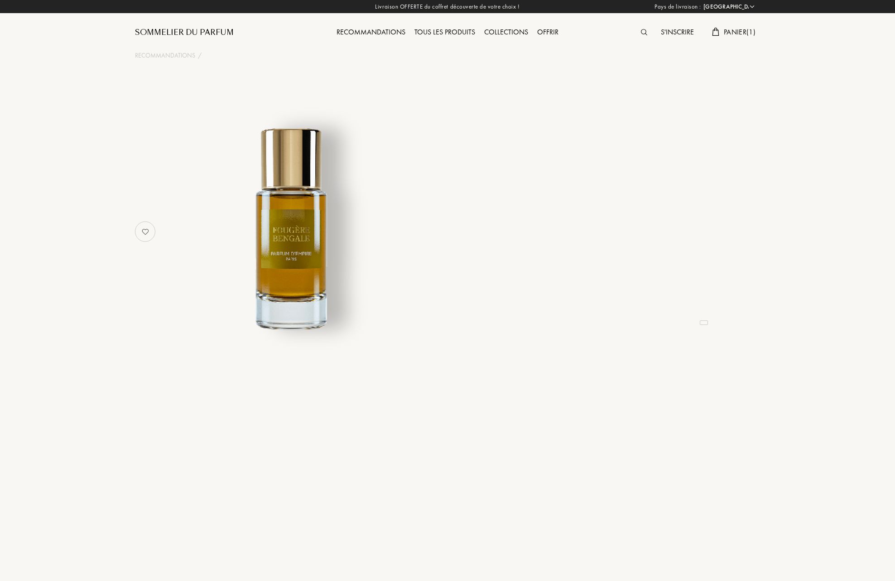
select select "FR"
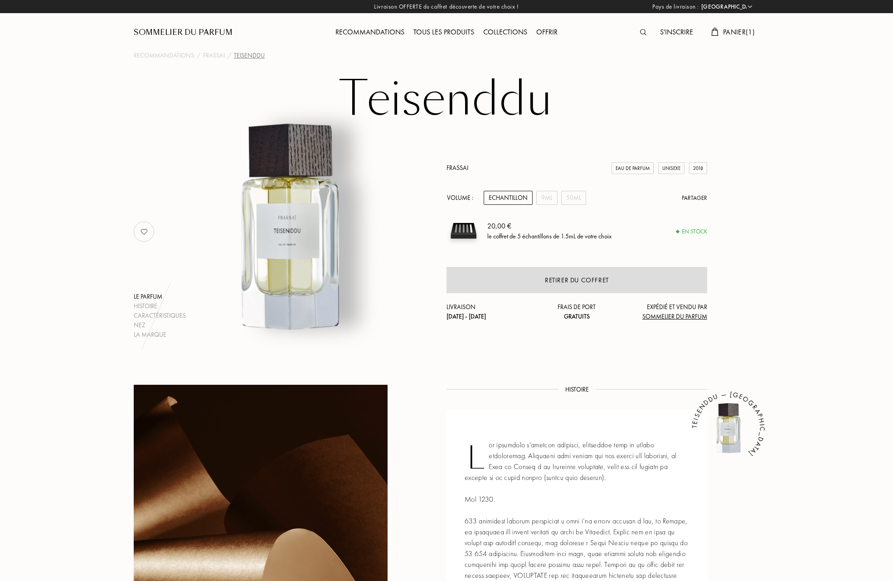
select select "FR"
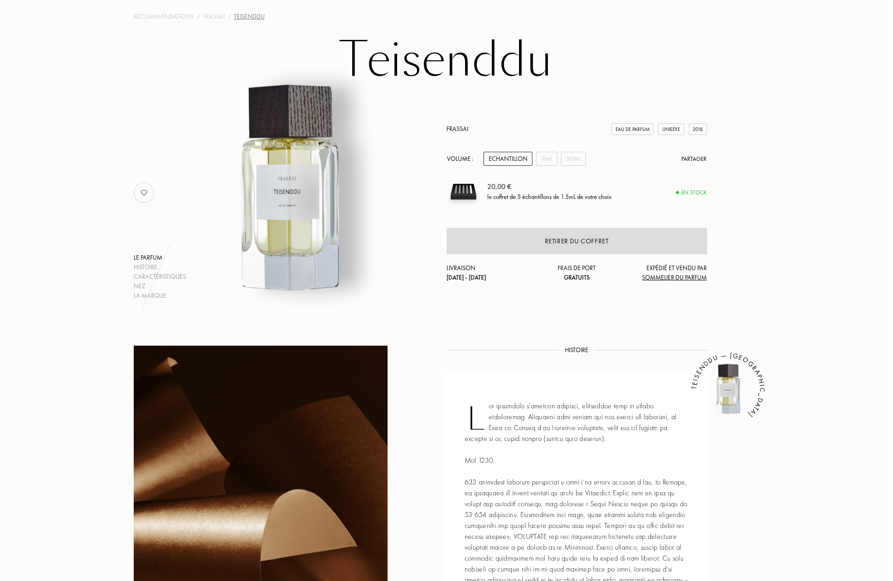
scroll to position [60, 0]
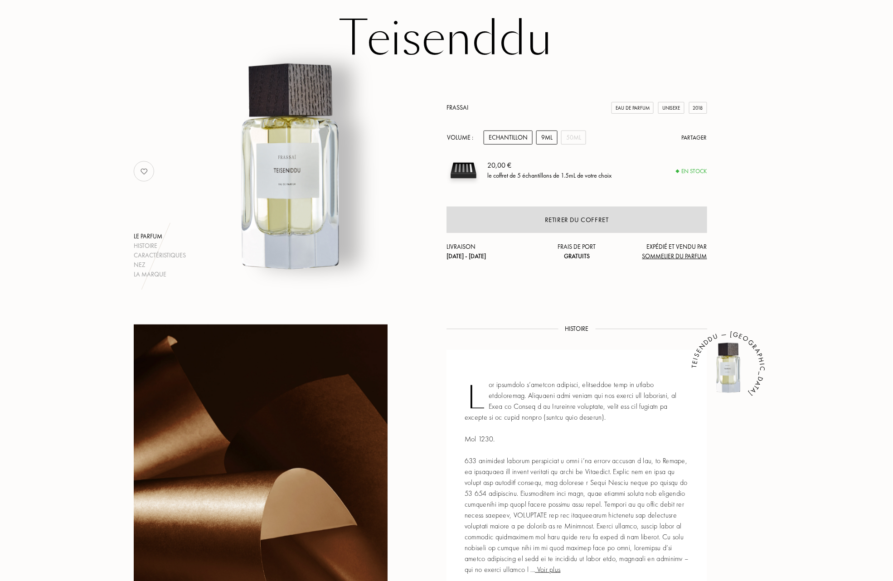
click at [548, 138] on div "9mL" at bounding box center [546, 137] width 21 height 14
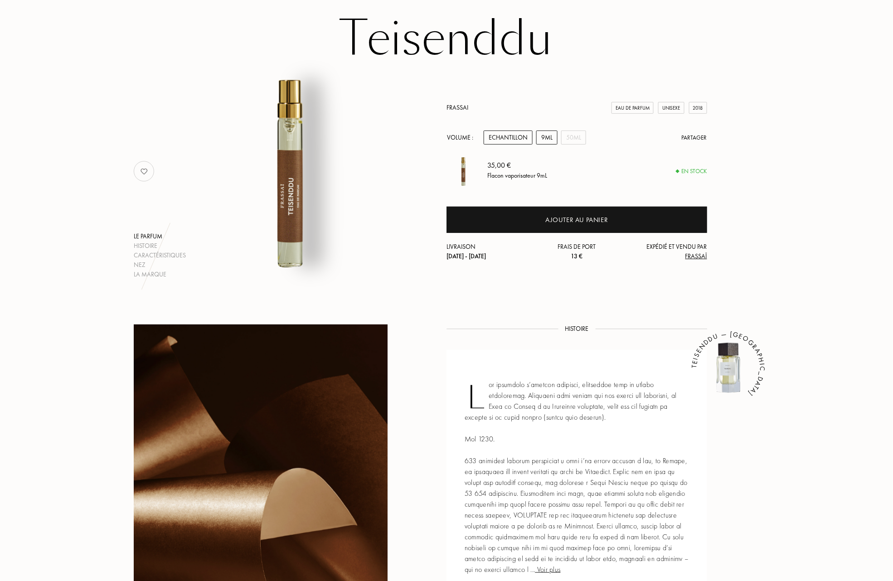
click at [518, 140] on div "Echantillon" at bounding box center [507, 137] width 49 height 14
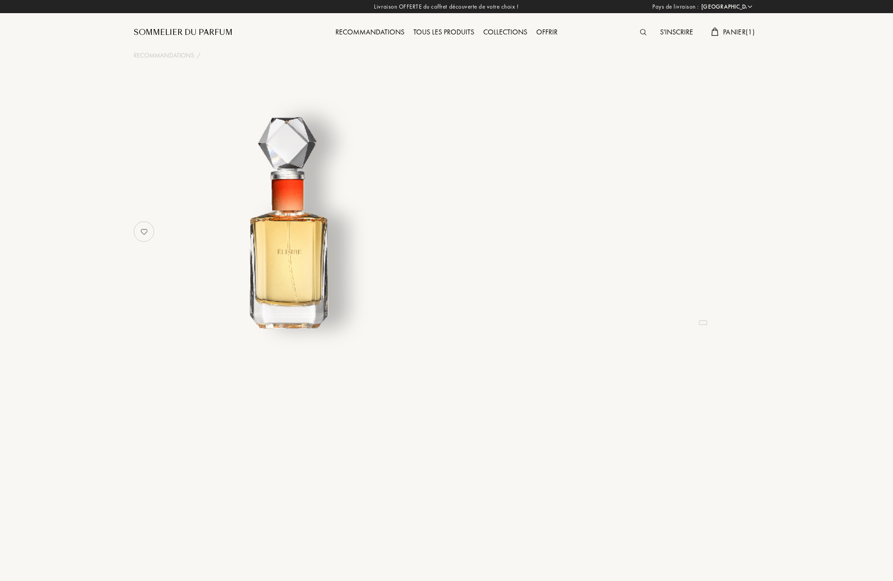
select select "FR"
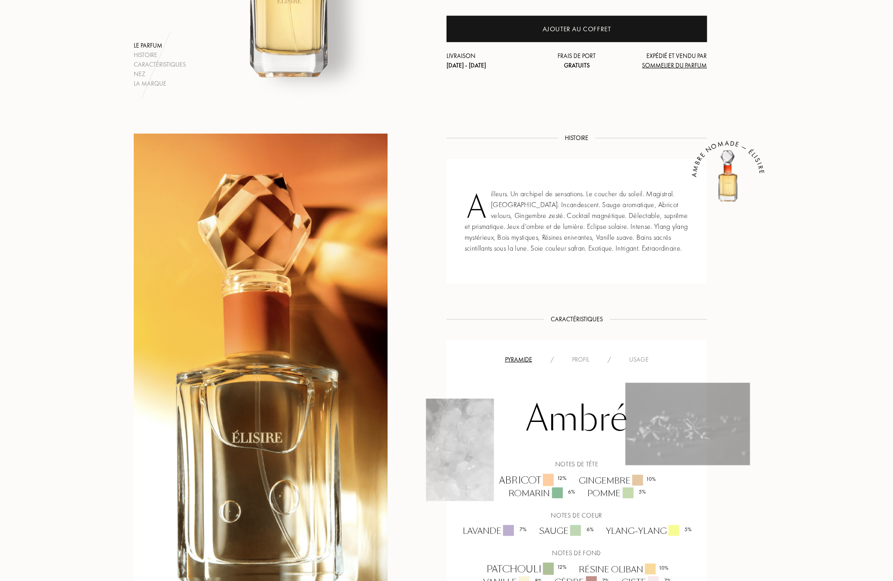
scroll to position [241, 0]
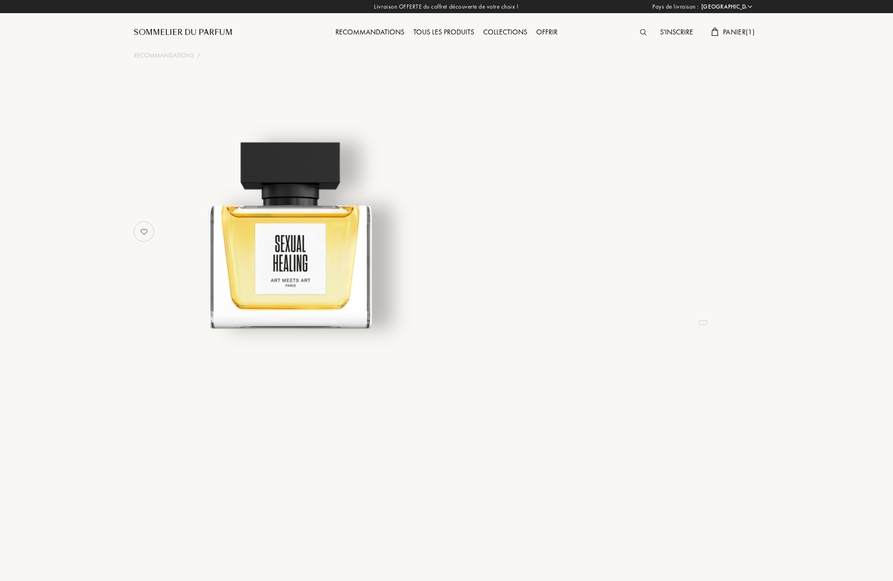
select select "FR"
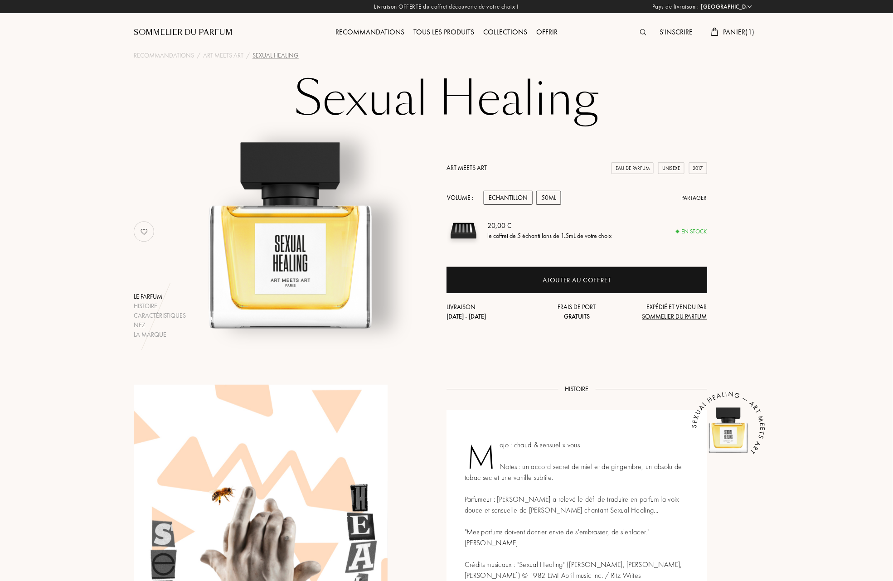
click at [545, 198] on div "50mL" at bounding box center [548, 198] width 25 height 14
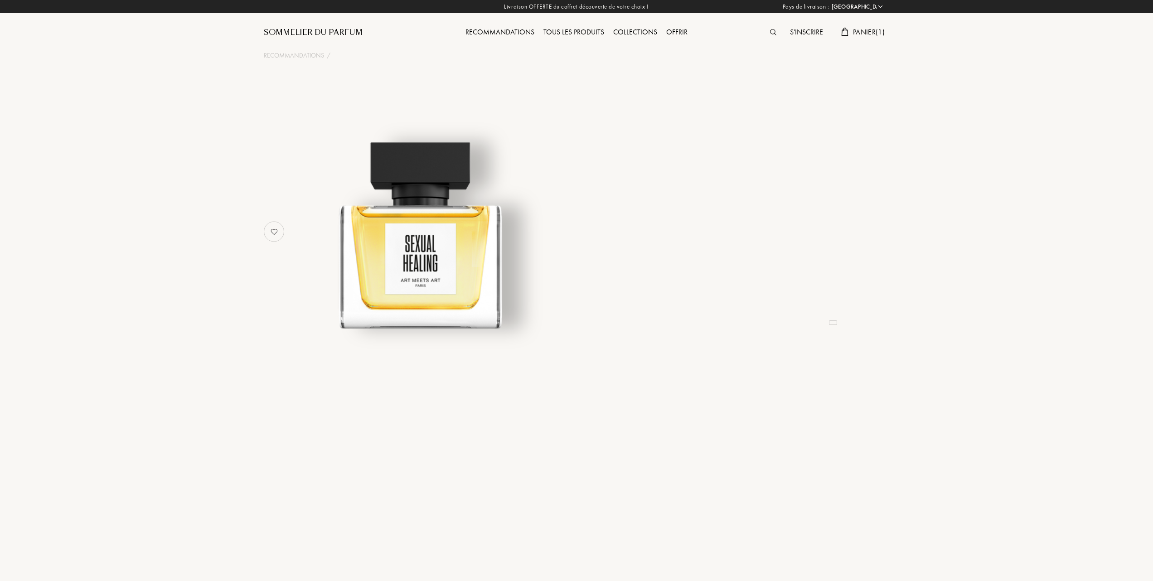
select select "FR"
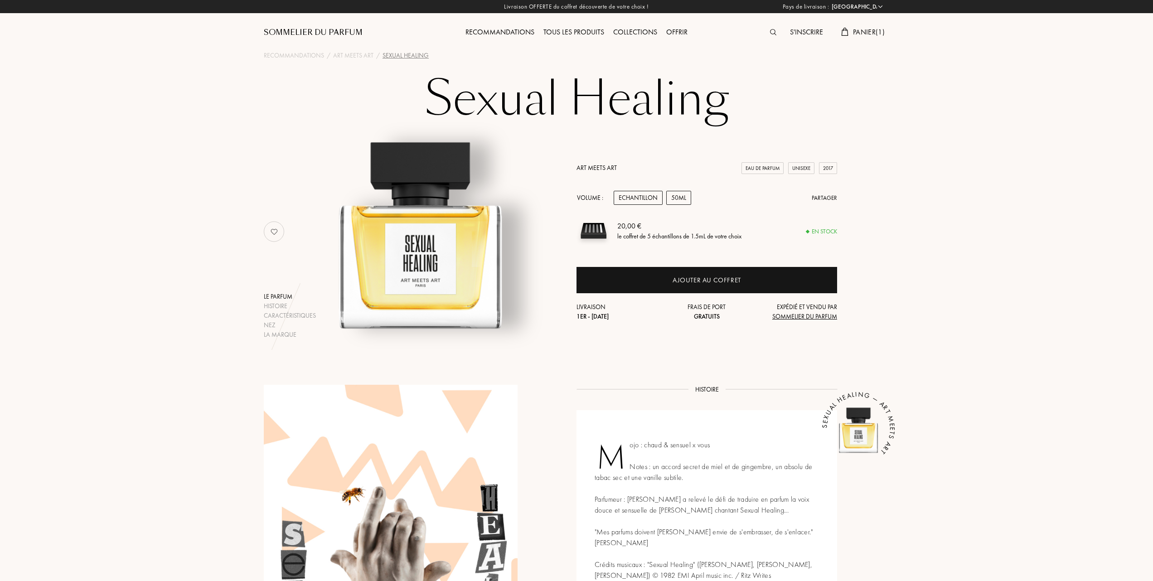
click at [674, 193] on div "50mL" at bounding box center [678, 198] width 25 height 14
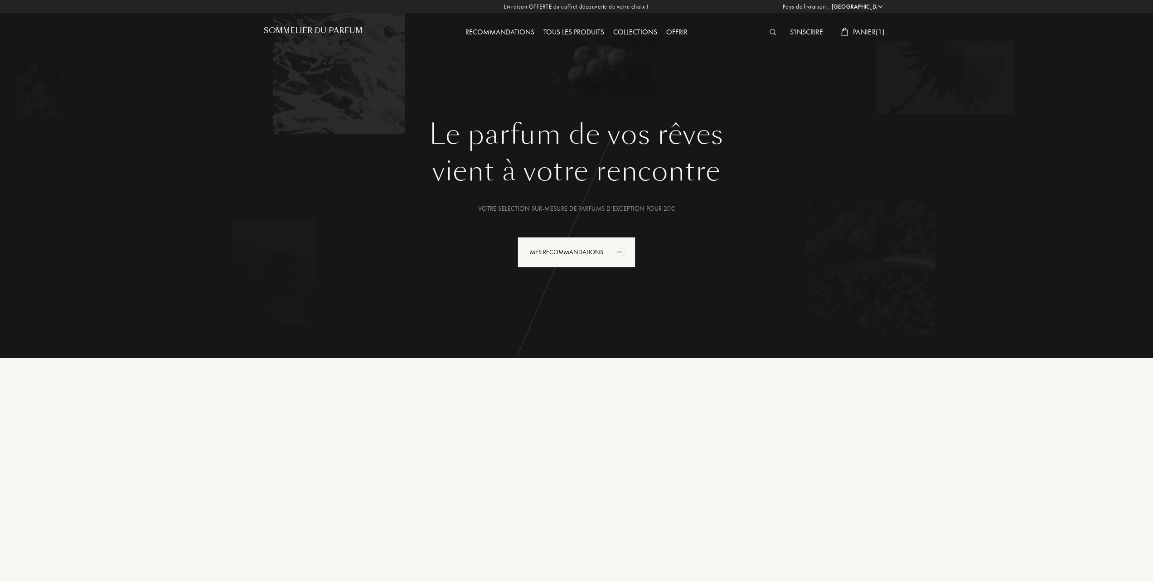
select select "FR"
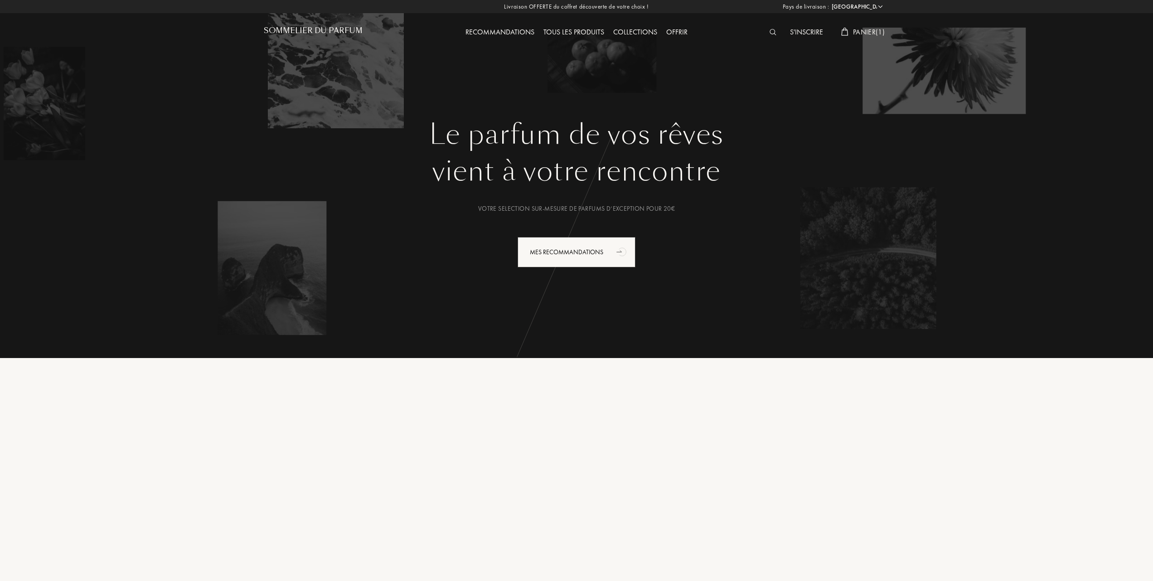
click at [588, 31] on div "Tous les produits" at bounding box center [574, 33] width 70 height 12
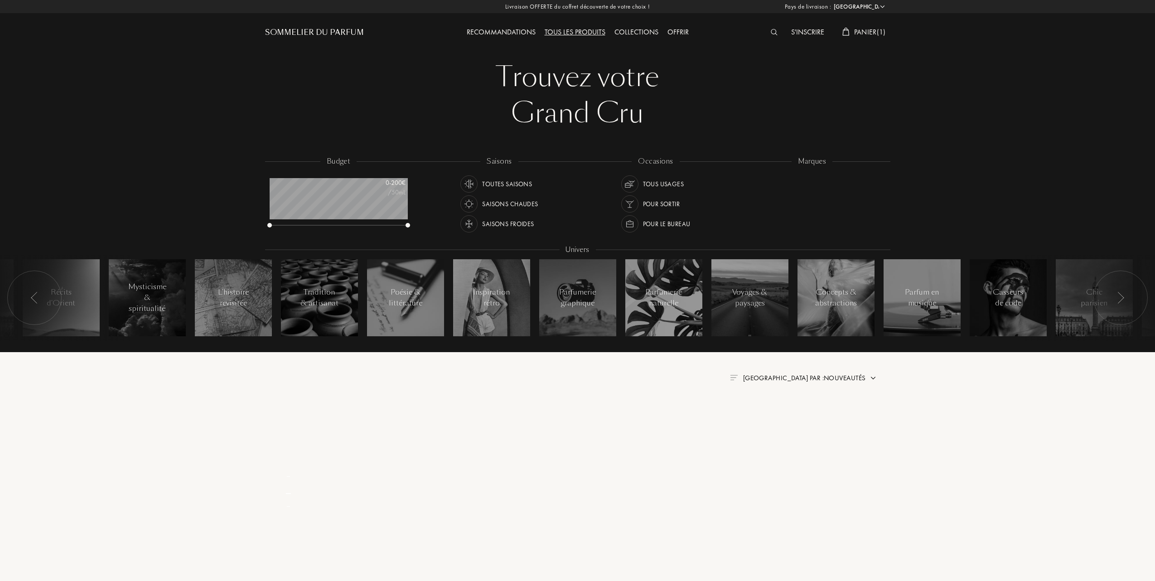
select select "FR"
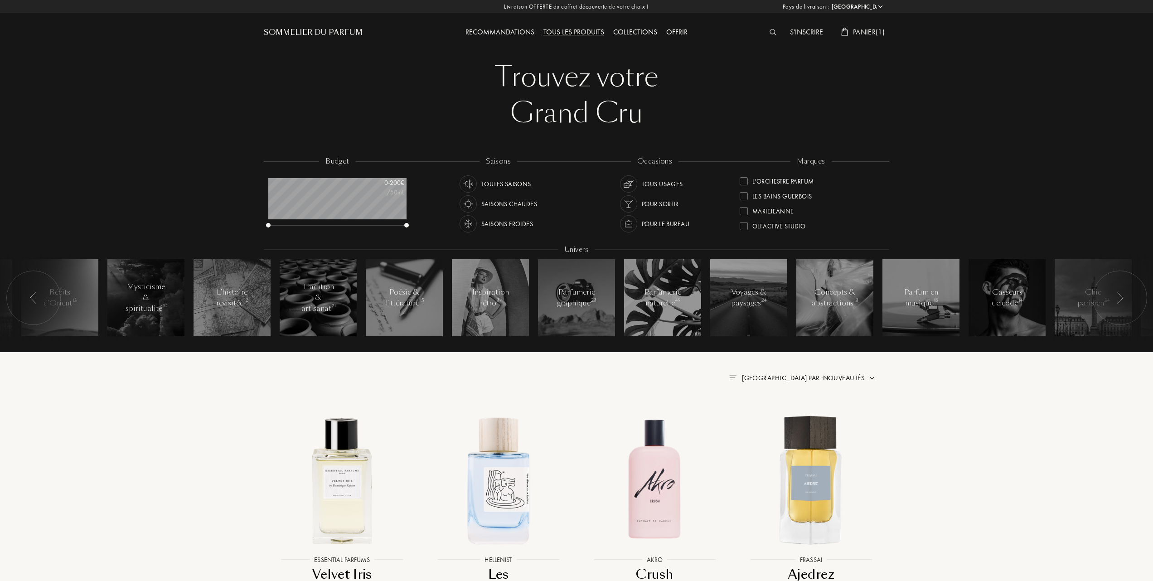
scroll to position [223, 0]
click at [743, 225] on div at bounding box center [743, 226] width 8 height 8
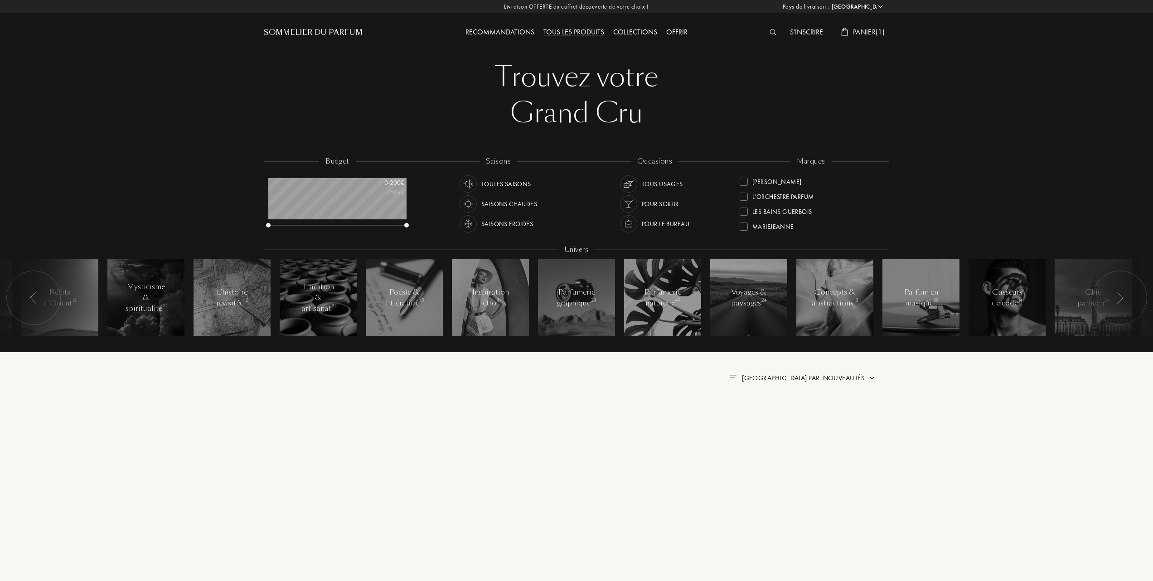
scroll to position [0, 0]
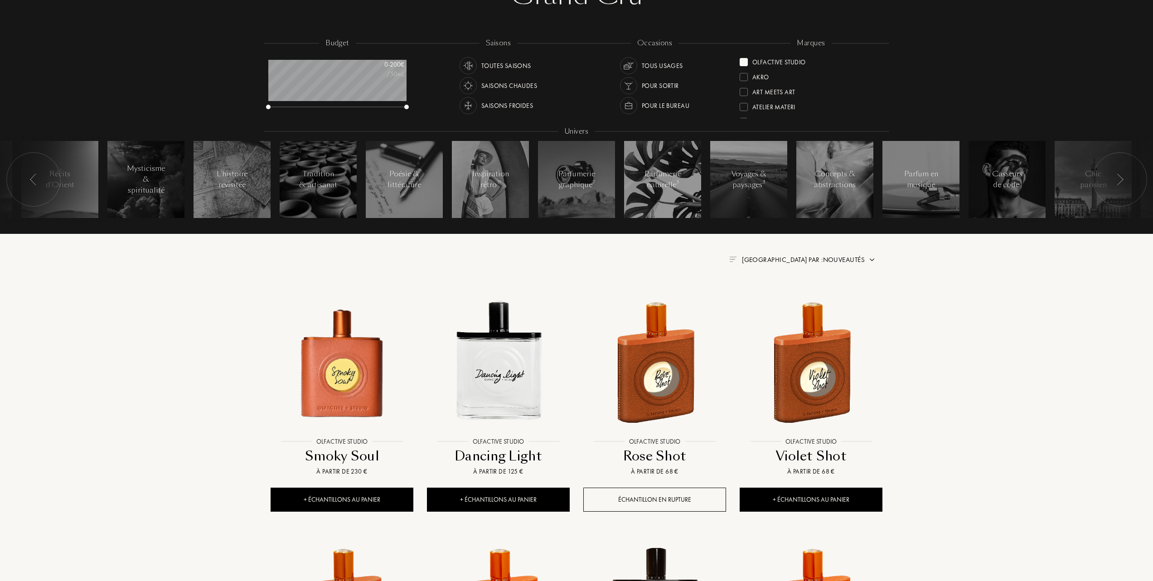
scroll to position [121, 0]
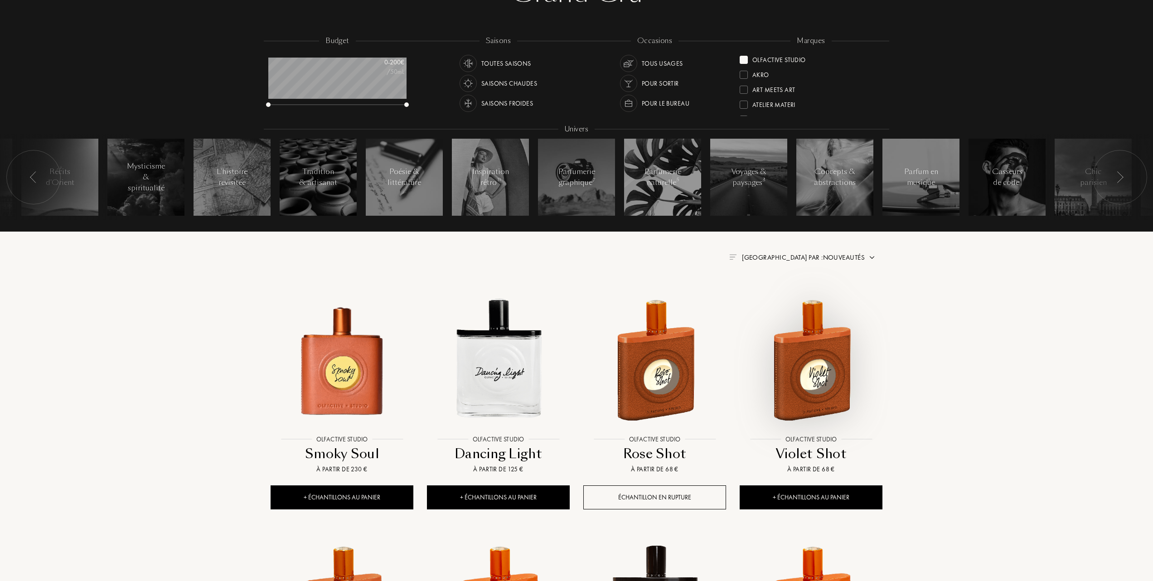
click at [818, 372] on img at bounding box center [810, 359] width 141 height 141
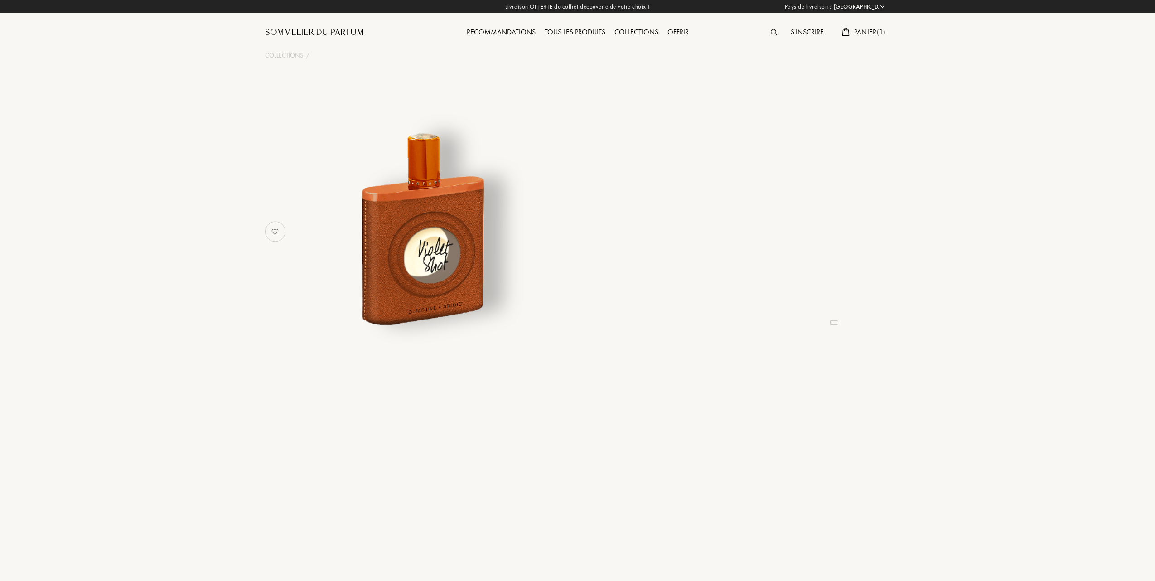
select select "FR"
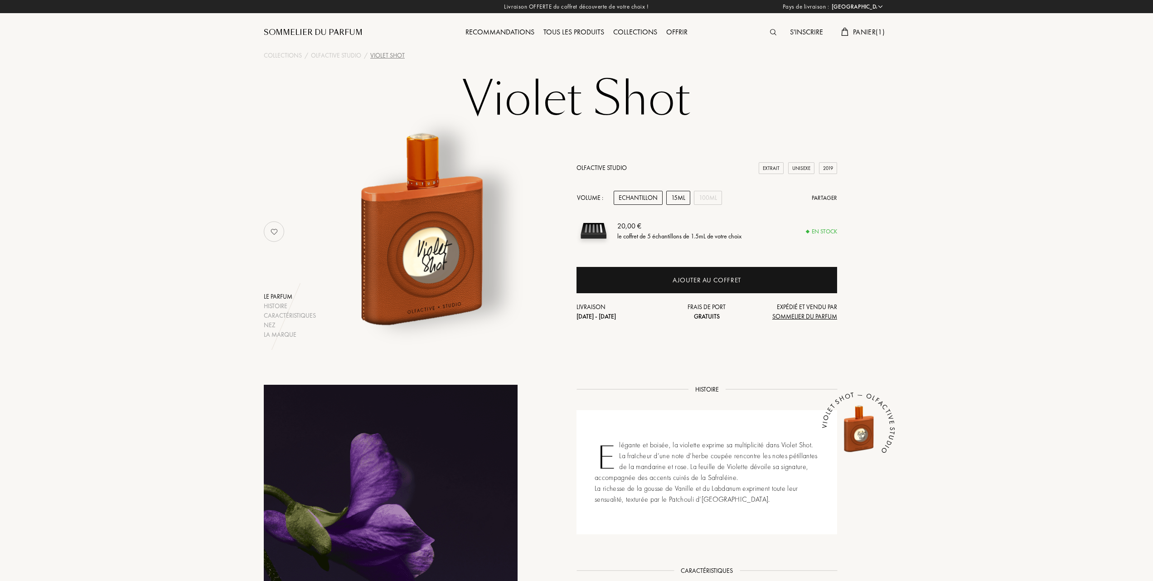
click at [677, 197] on div "15mL" at bounding box center [678, 198] width 24 height 14
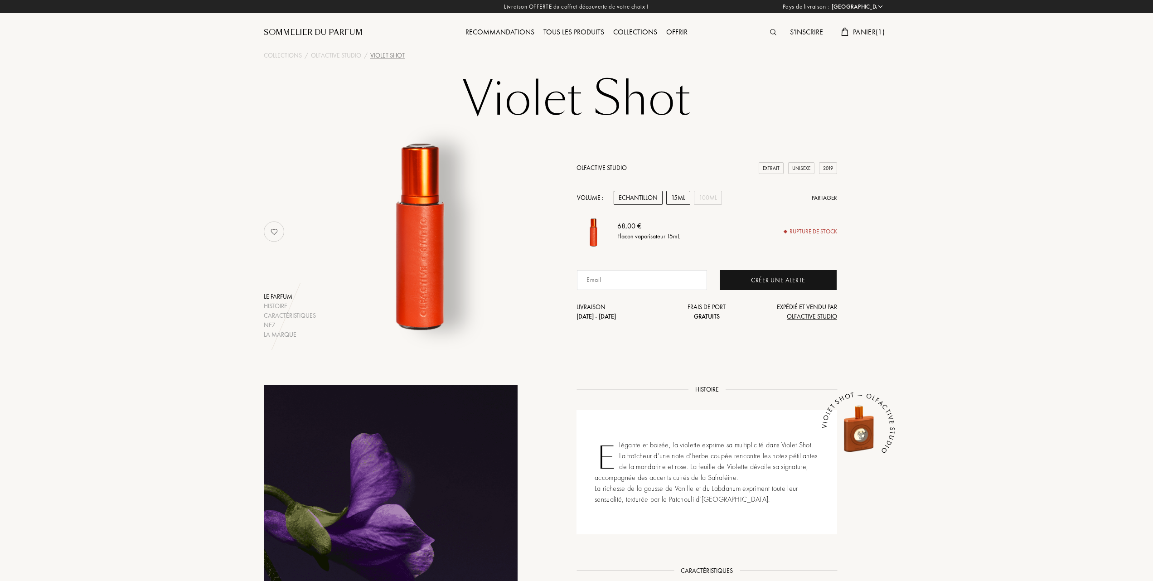
click at [635, 198] on div "Echantillon" at bounding box center [637, 198] width 49 height 14
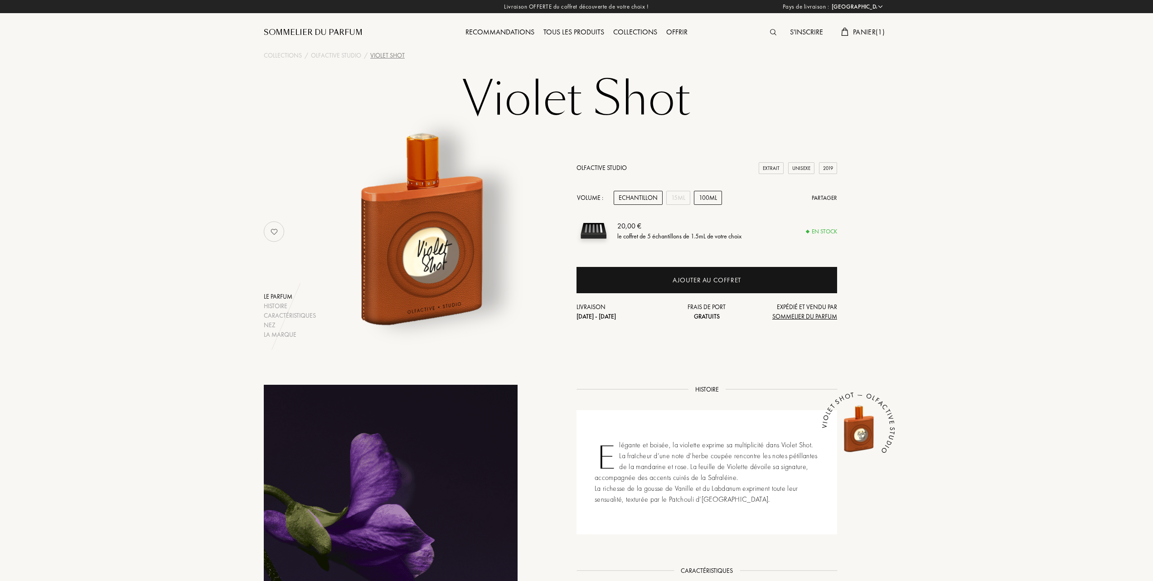
click at [709, 196] on div "100mL" at bounding box center [708, 198] width 28 height 14
click at [676, 198] on div "15mL" at bounding box center [678, 198] width 24 height 14
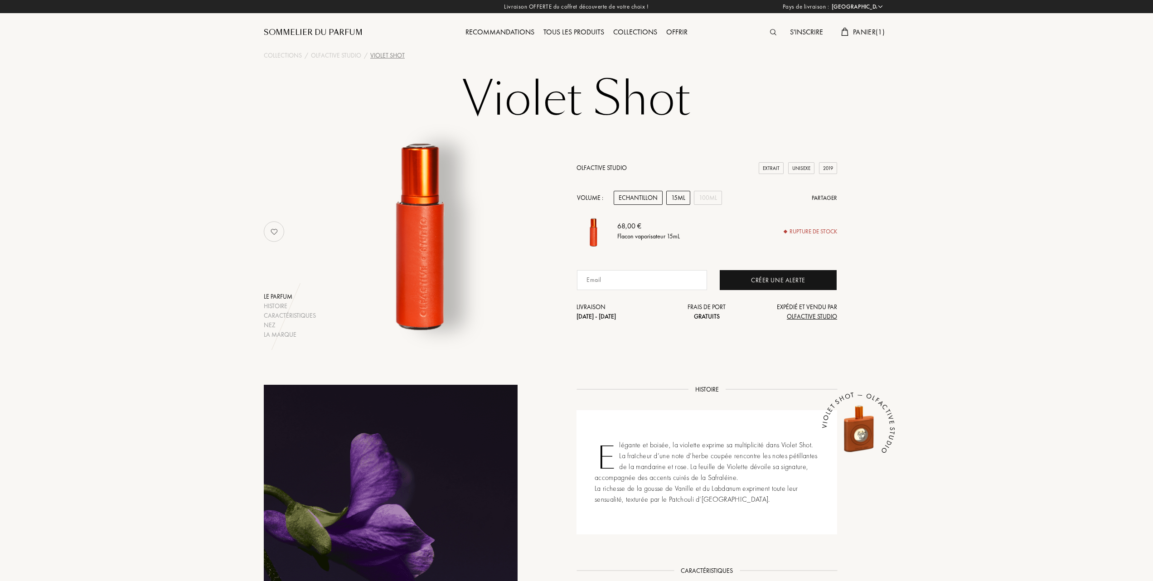
click at [638, 193] on div "Echantillon" at bounding box center [637, 198] width 49 height 14
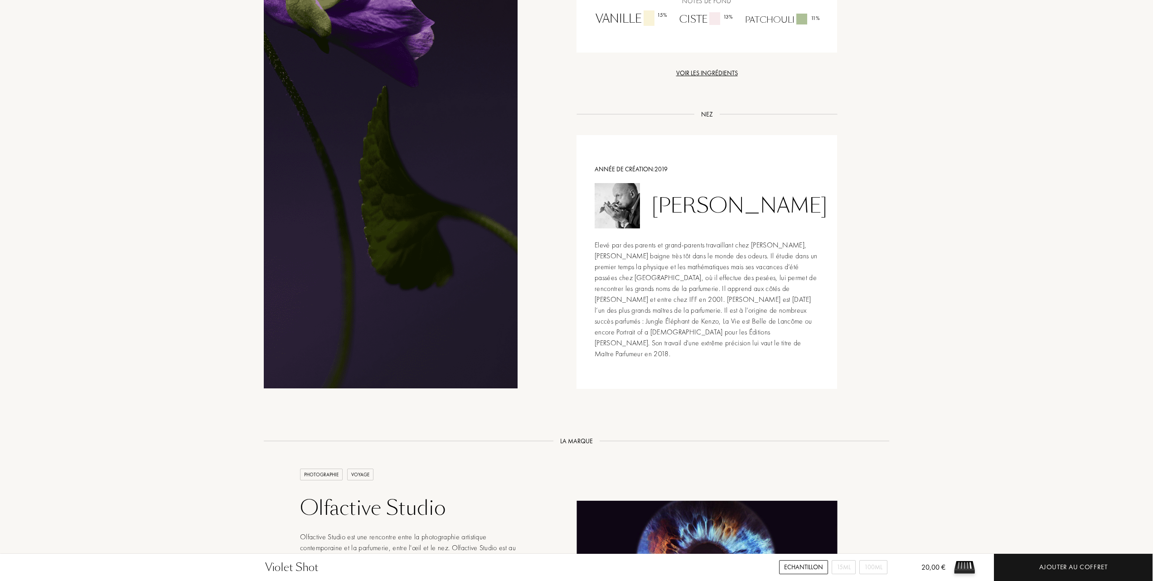
scroll to position [664, 0]
